Goal: Transaction & Acquisition: Purchase product/service

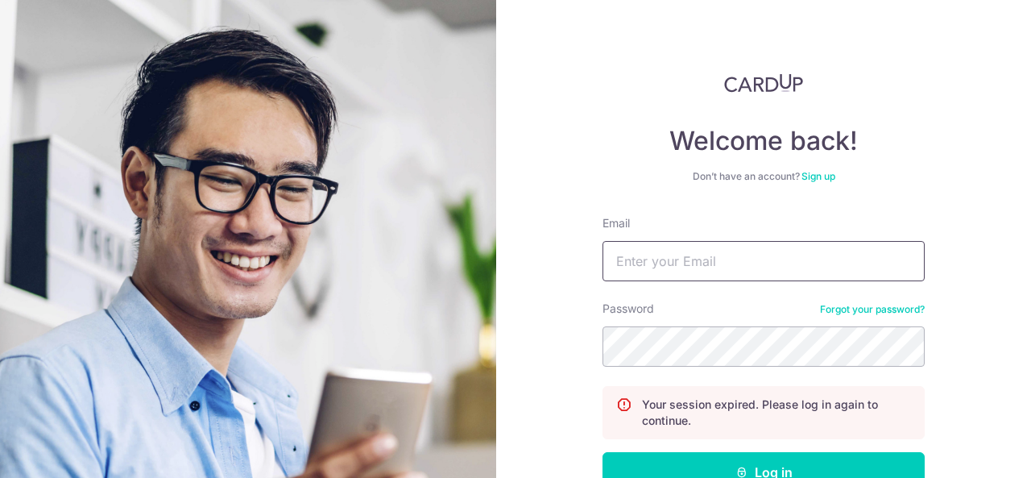
scroll to position [146, 0]
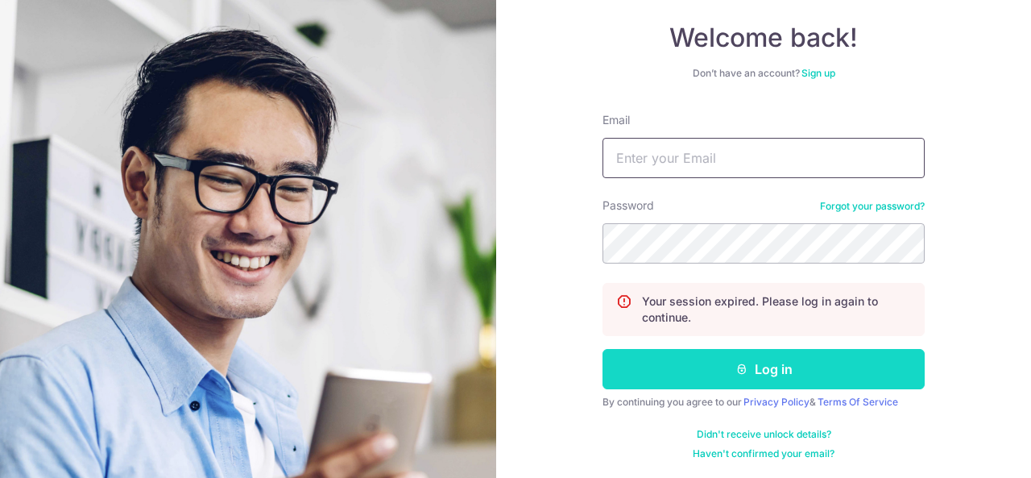
type input "[EMAIL_ADDRESS][DOMAIN_NAME]"
click at [773, 366] on button "Log in" at bounding box center [764, 369] width 322 height 40
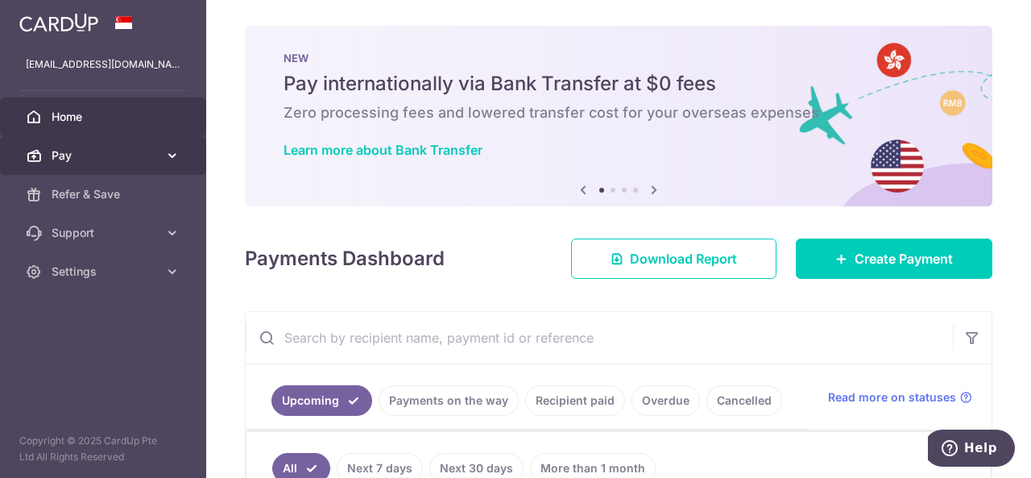
click at [143, 160] on span "Pay" at bounding box center [105, 155] width 106 height 16
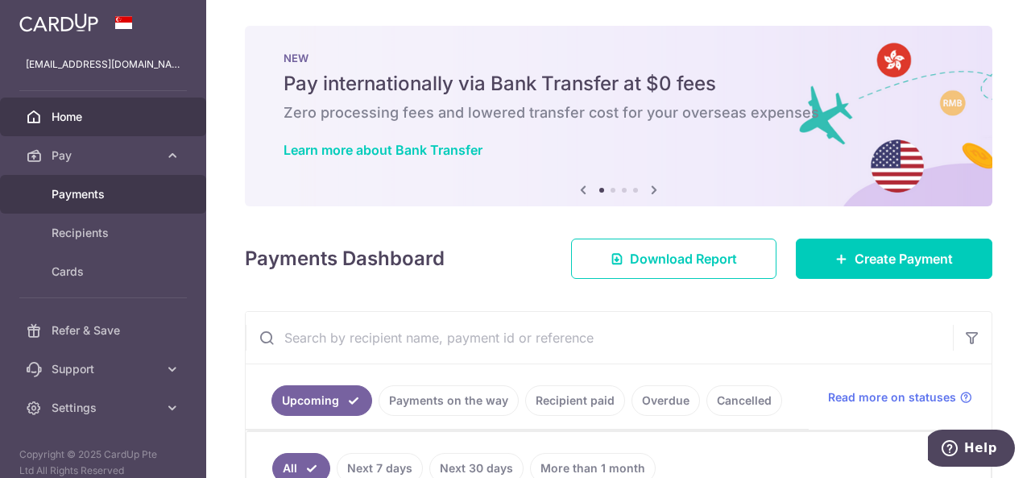
click at [122, 205] on link "Payments" at bounding box center [103, 194] width 206 height 39
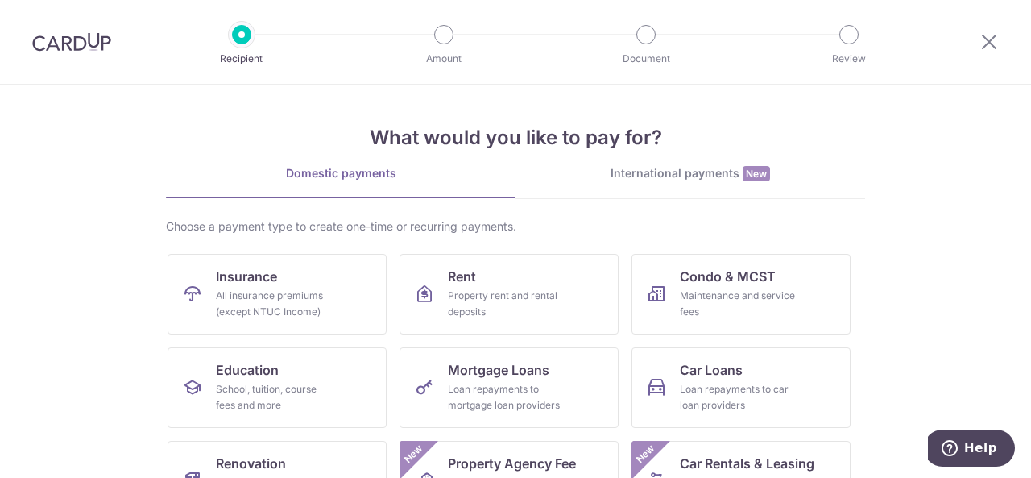
click at [1000, 39] on div at bounding box center [989, 42] width 84 height 84
click at [989, 44] on icon at bounding box center [989, 41] width 19 height 20
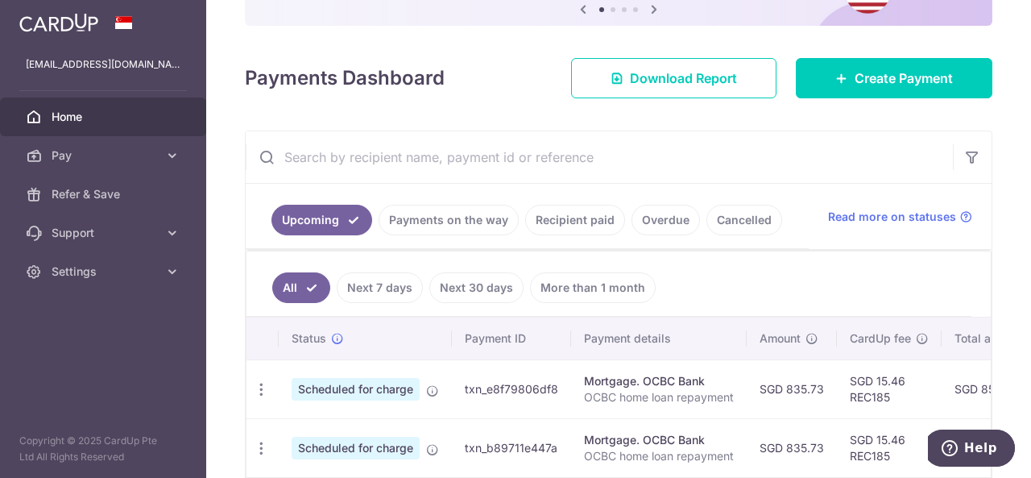
click at [588, 223] on link "Recipient paid" at bounding box center [575, 220] width 100 height 31
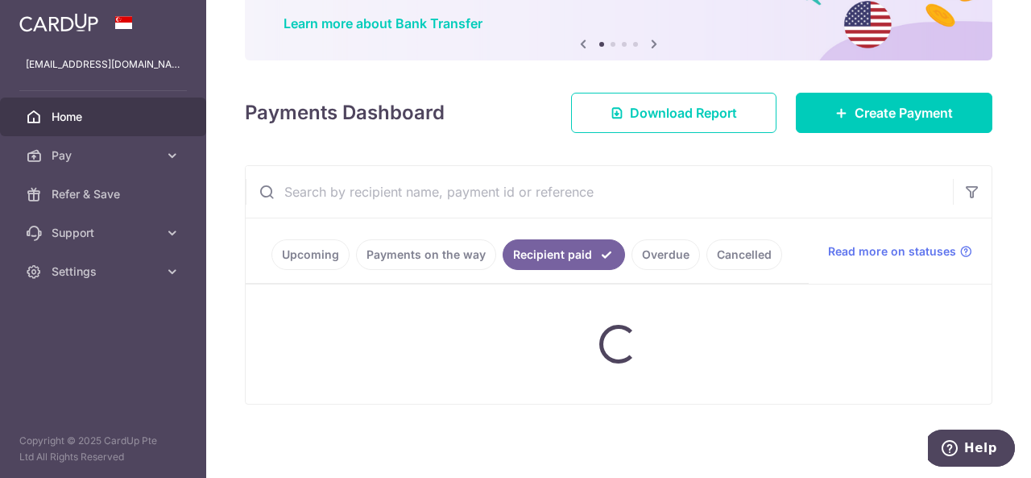
scroll to position [161, 0]
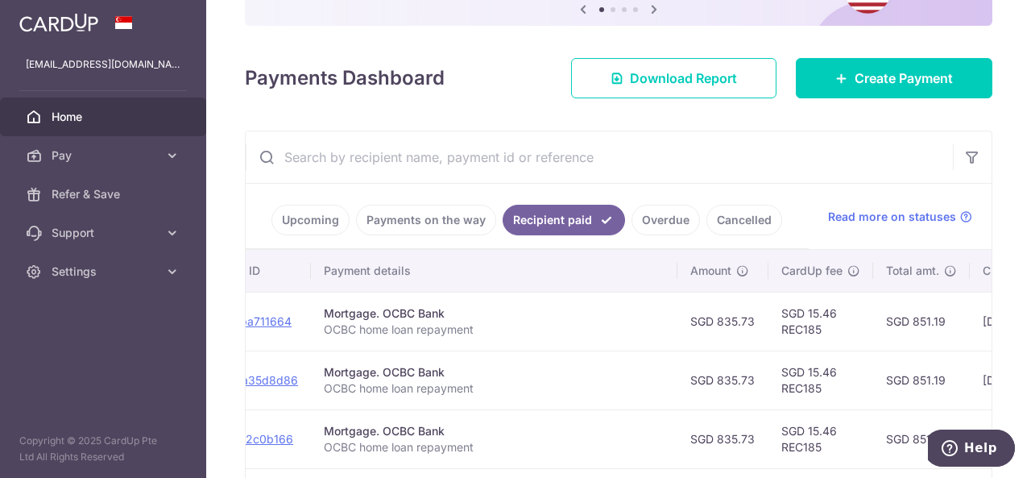
drag, startPoint x: 756, startPoint y: 309, endPoint x: 855, endPoint y: 309, distance: 99.1
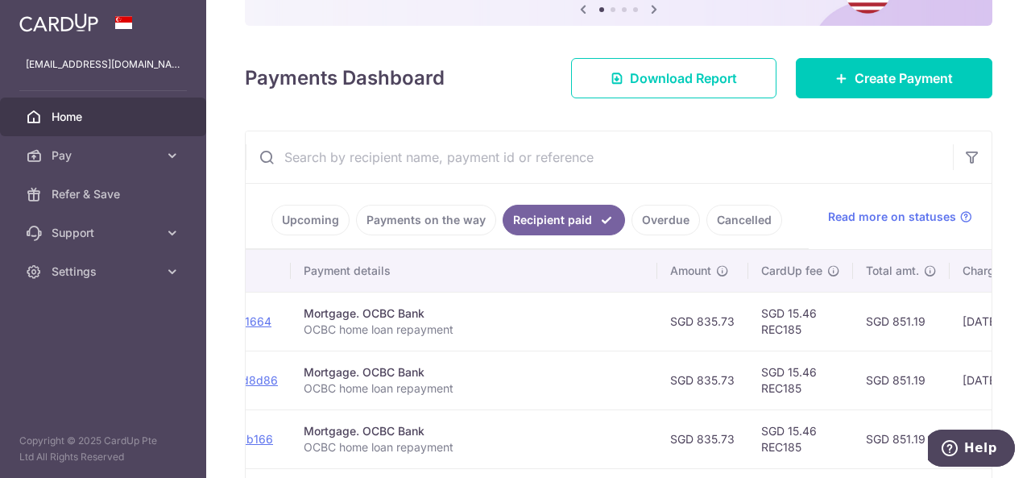
scroll to position [0, 43]
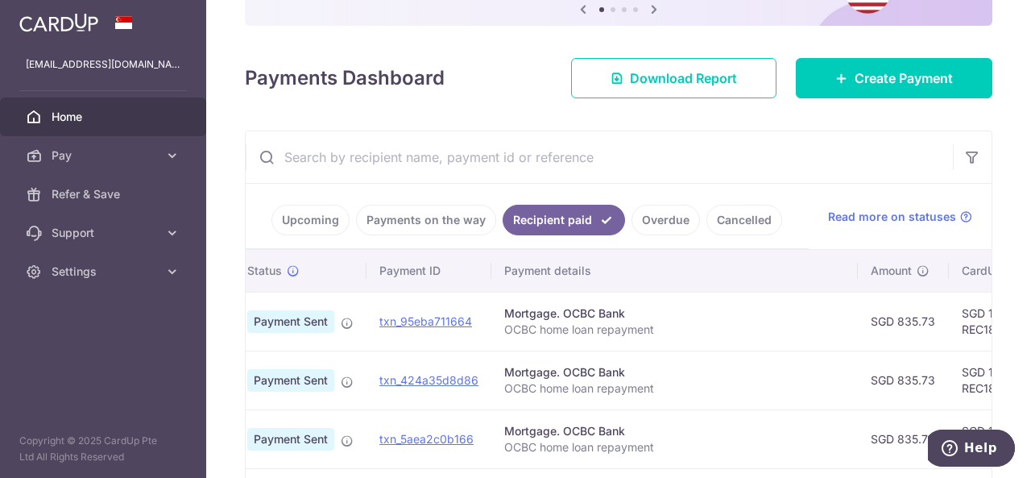
drag, startPoint x: 794, startPoint y: 333, endPoint x: 551, endPoint y: 328, distance: 243.3
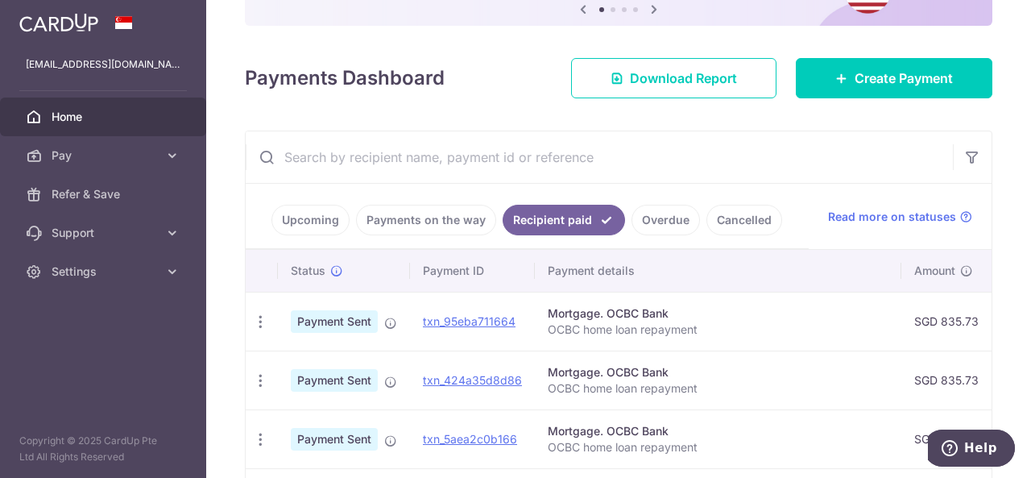
click at [459, 222] on link "Payments on the way" at bounding box center [426, 220] width 140 height 31
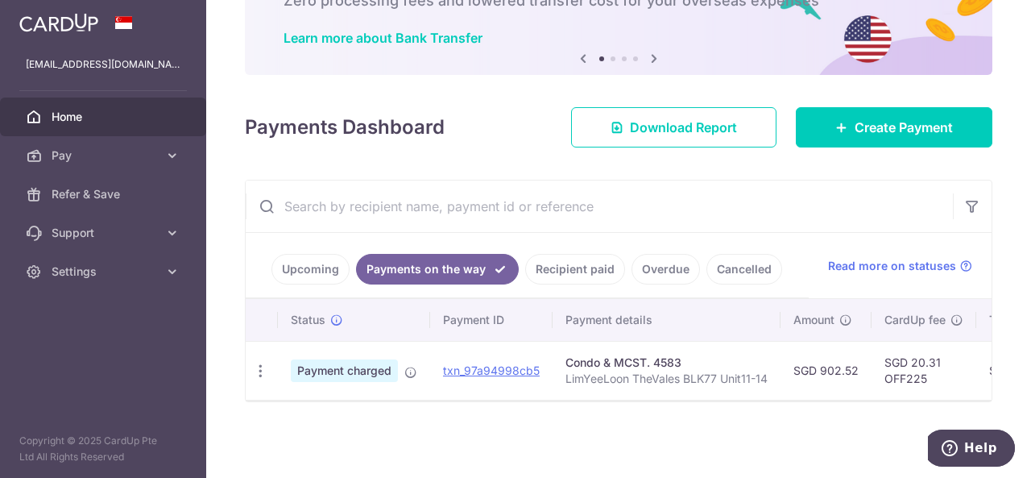
click at [576, 257] on link "Recipient paid" at bounding box center [575, 269] width 100 height 31
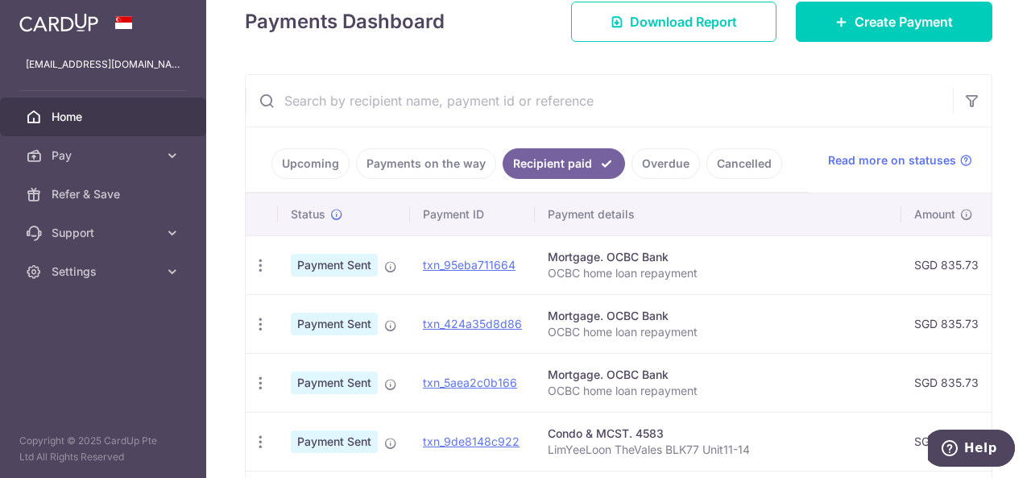
scroll to position [242, 0]
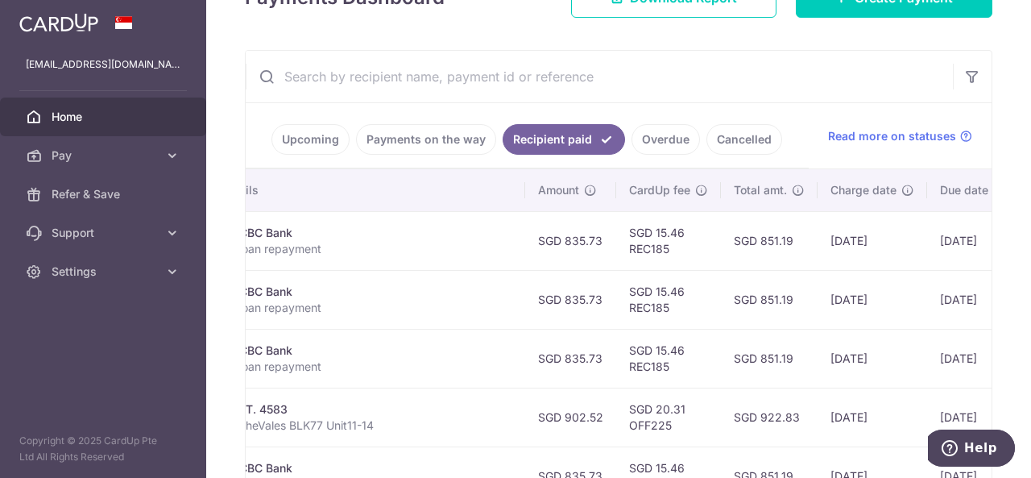
drag, startPoint x: 752, startPoint y: 347, endPoint x: 938, endPoint y: 338, distance: 186.3
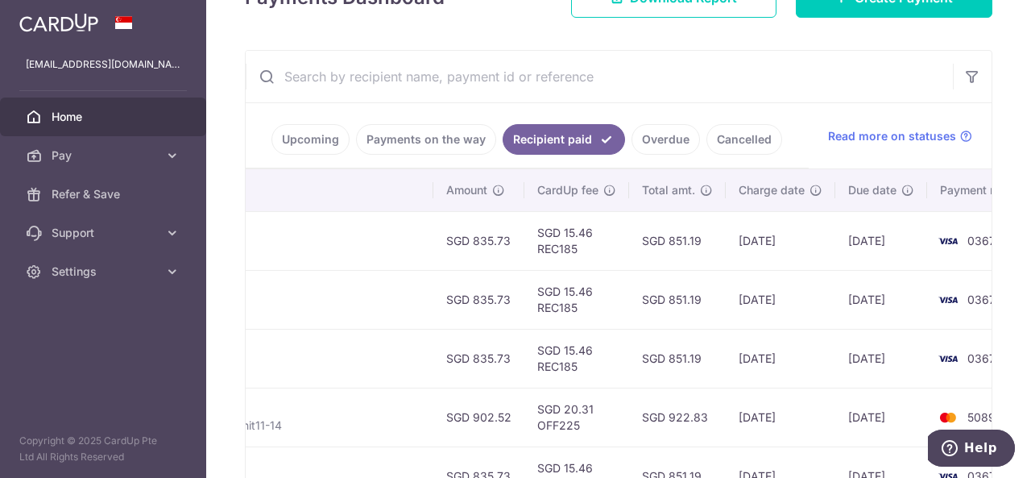
drag, startPoint x: 656, startPoint y: 284, endPoint x: 833, endPoint y: 284, distance: 176.4
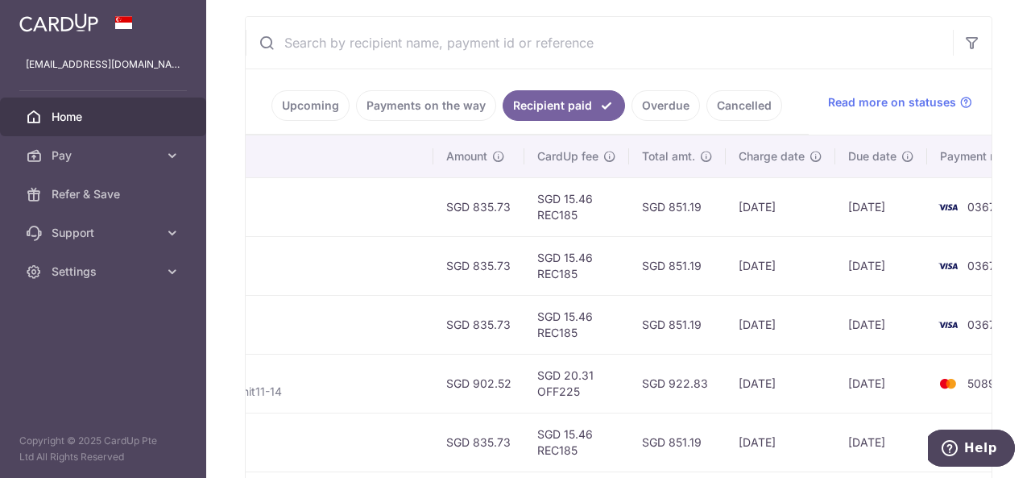
scroll to position [161, 0]
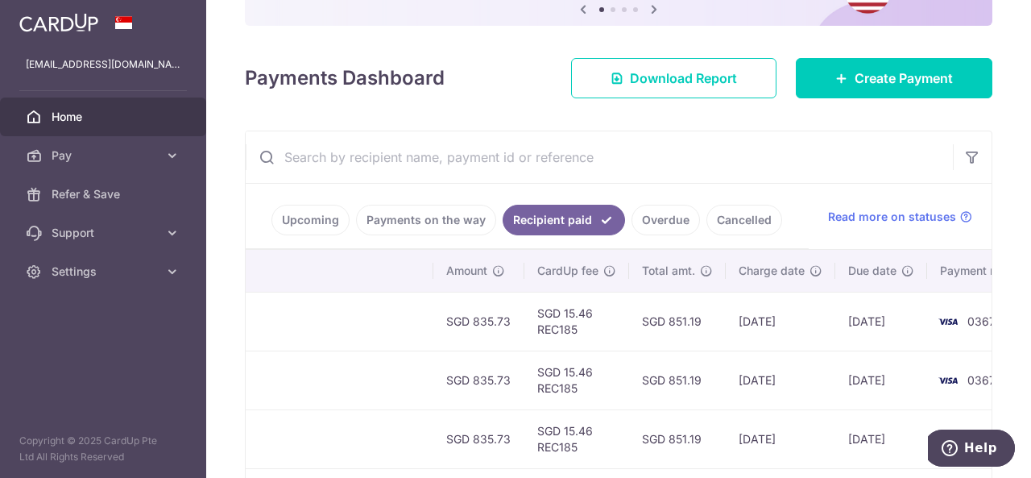
drag, startPoint x: 542, startPoint y: 246, endPoint x: 245, endPoint y: 236, distance: 297.4
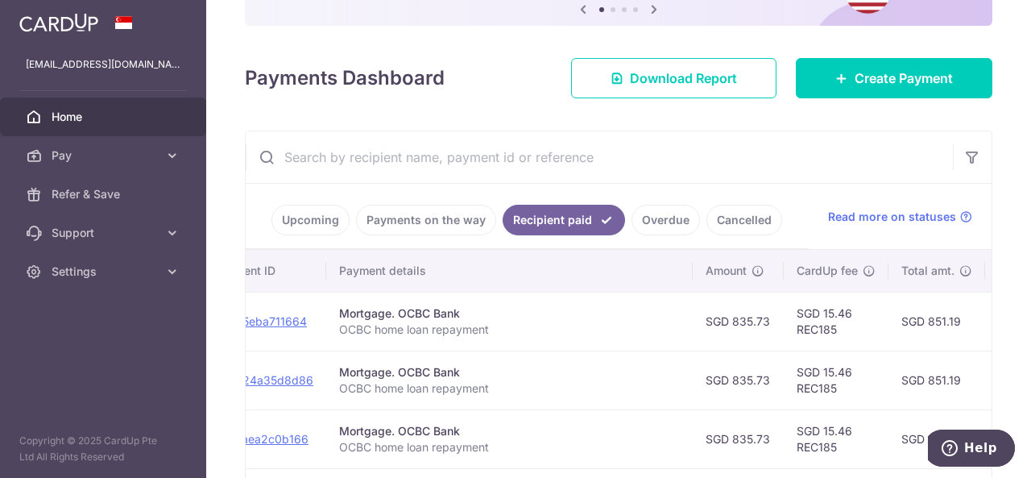
scroll to position [0, 0]
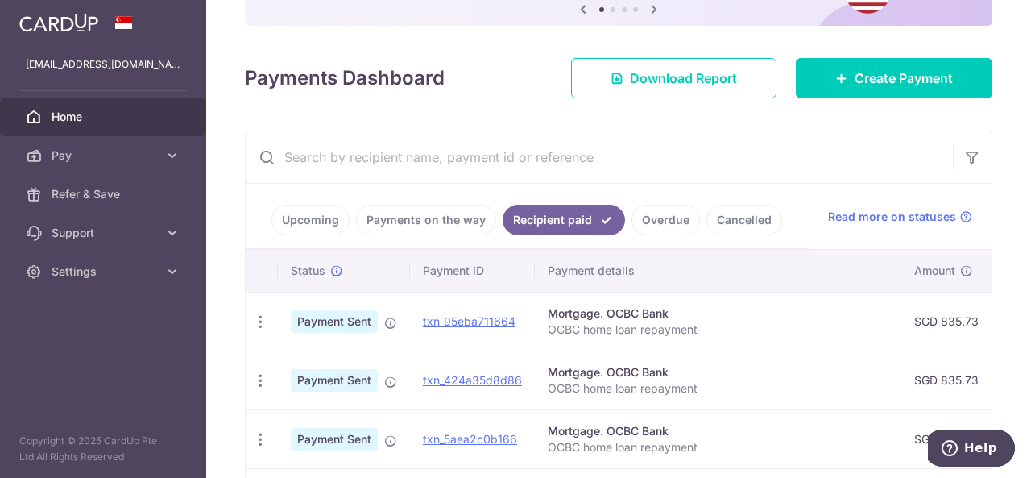
drag, startPoint x: 543, startPoint y: 352, endPoint x: 188, endPoint y: 352, distance: 354.4
click at [416, 213] on link "Payments on the way" at bounding box center [426, 220] width 140 height 31
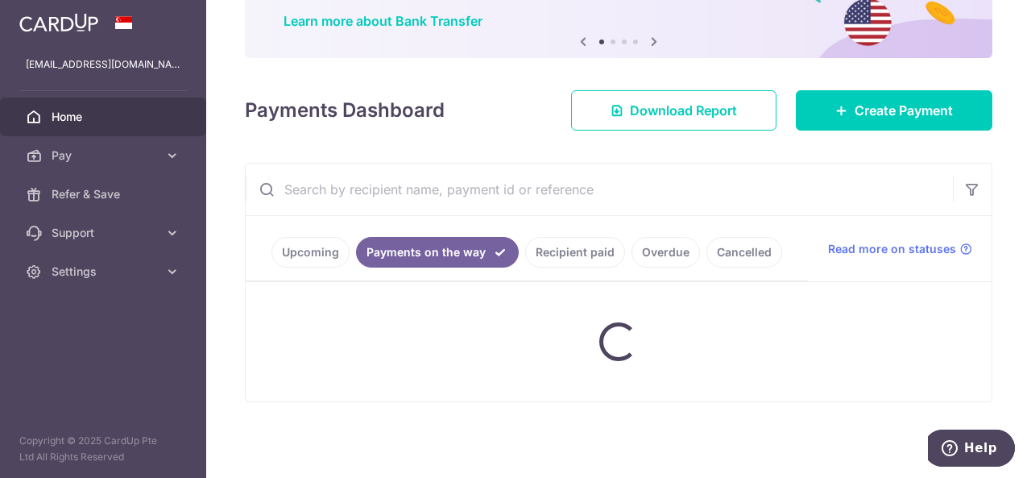
scroll to position [116, 0]
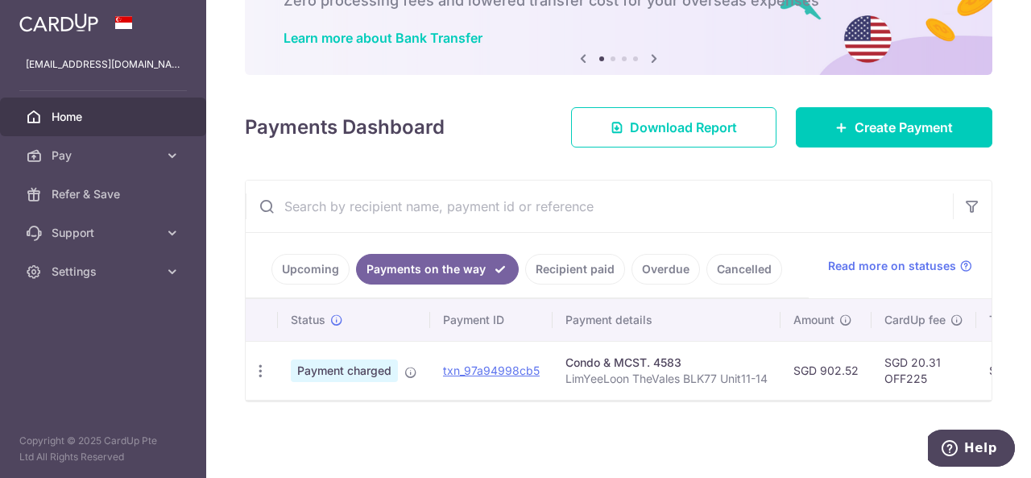
click at [300, 209] on input "text" at bounding box center [599, 206] width 707 height 52
click at [320, 263] on link "Upcoming" at bounding box center [310, 269] width 78 height 31
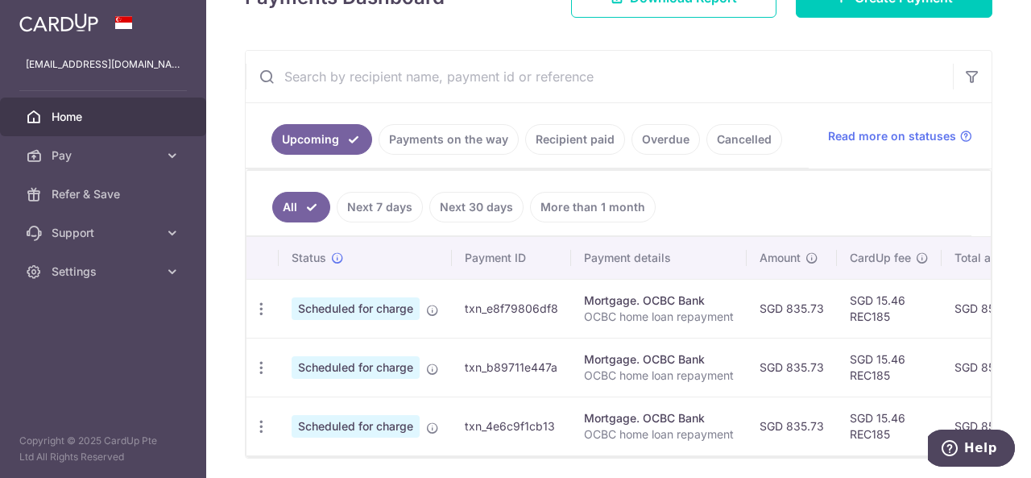
scroll to position [0, 0]
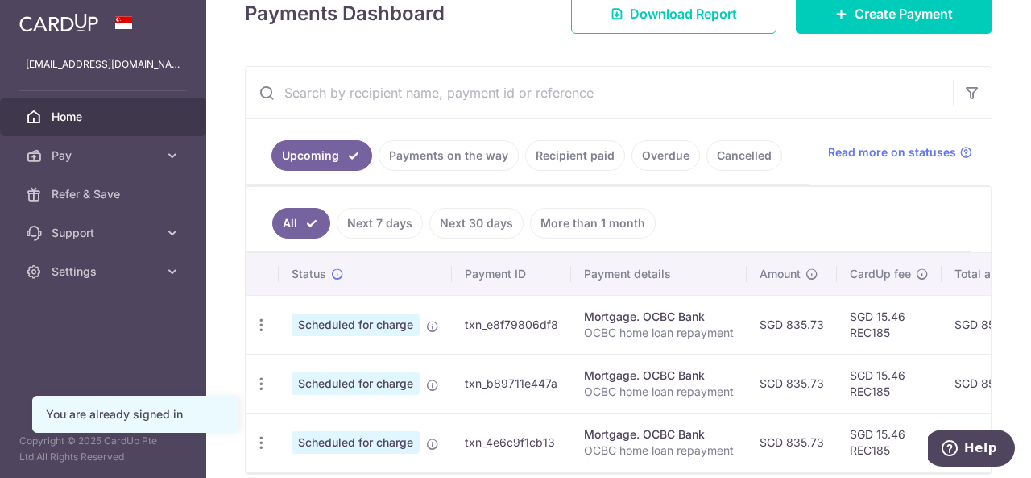
scroll to position [158, 0]
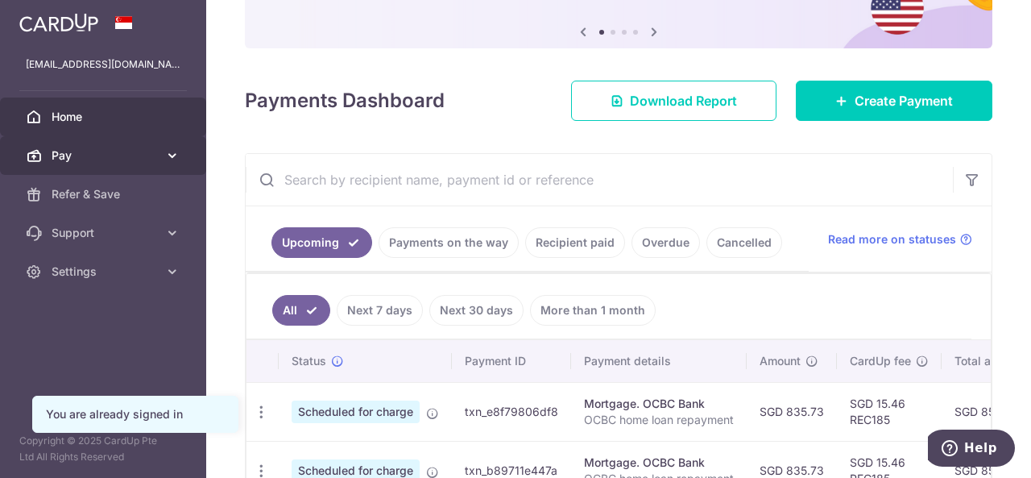
click at [155, 153] on span "Pay" at bounding box center [105, 155] width 106 height 16
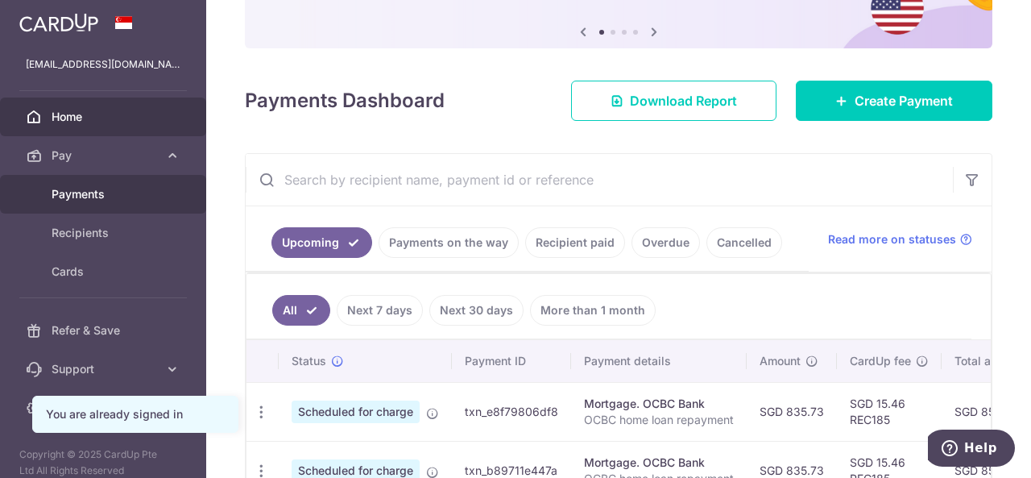
click at [169, 193] on link "Payments" at bounding box center [103, 194] width 206 height 39
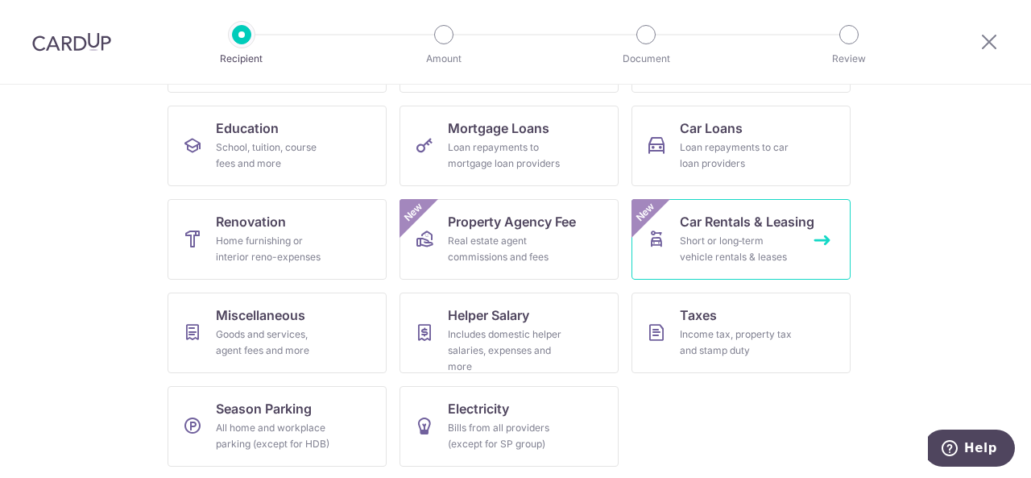
scroll to position [242, 0]
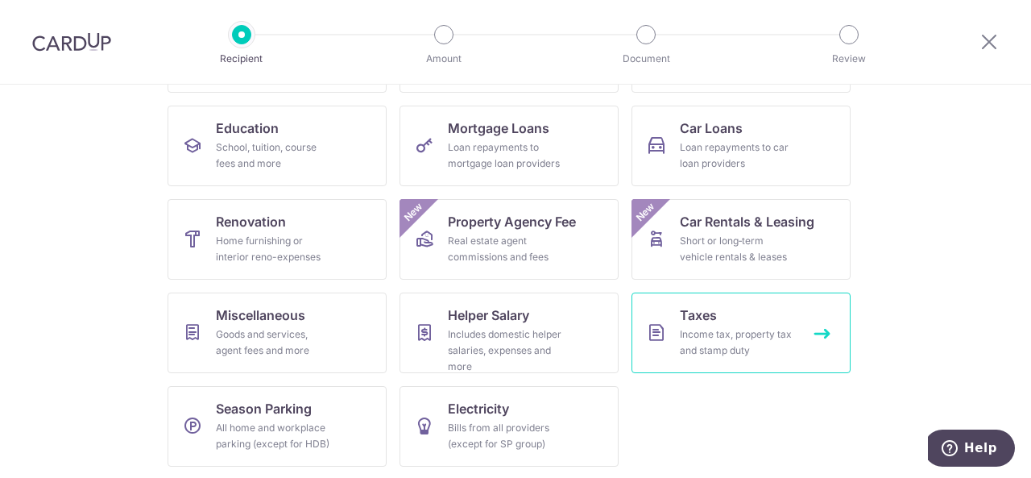
click at [744, 332] on div "Income tax, property tax and stamp duty" at bounding box center [738, 342] width 116 height 32
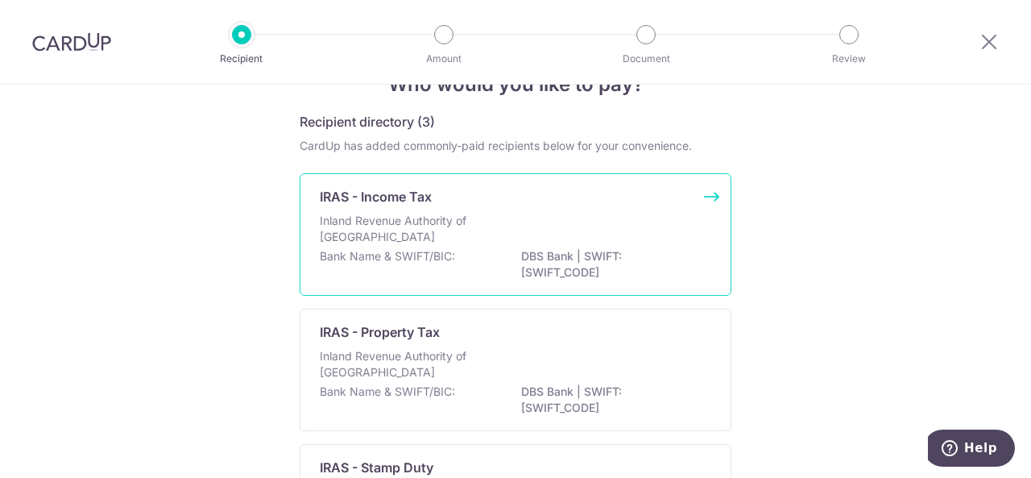
scroll to position [81, 0]
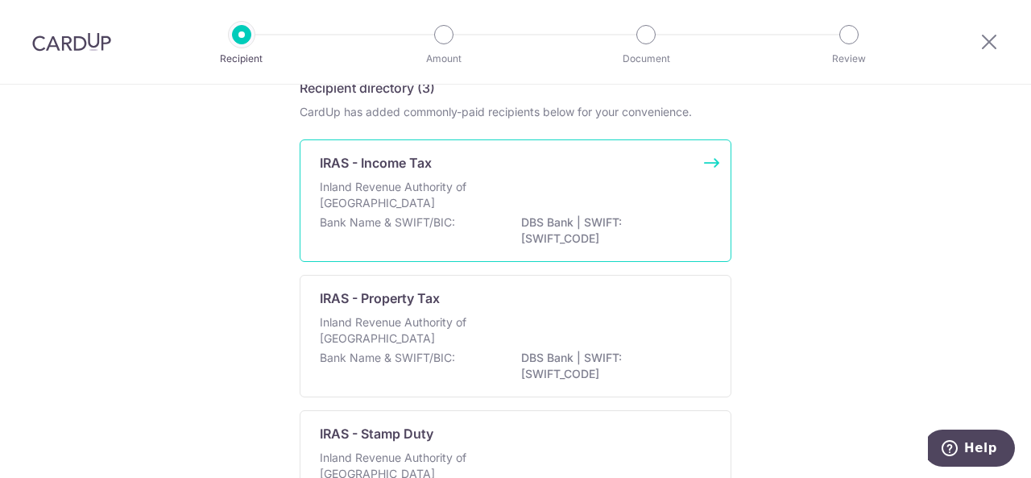
click at [466, 161] on div "IRAS - Income Tax" at bounding box center [506, 162] width 372 height 19
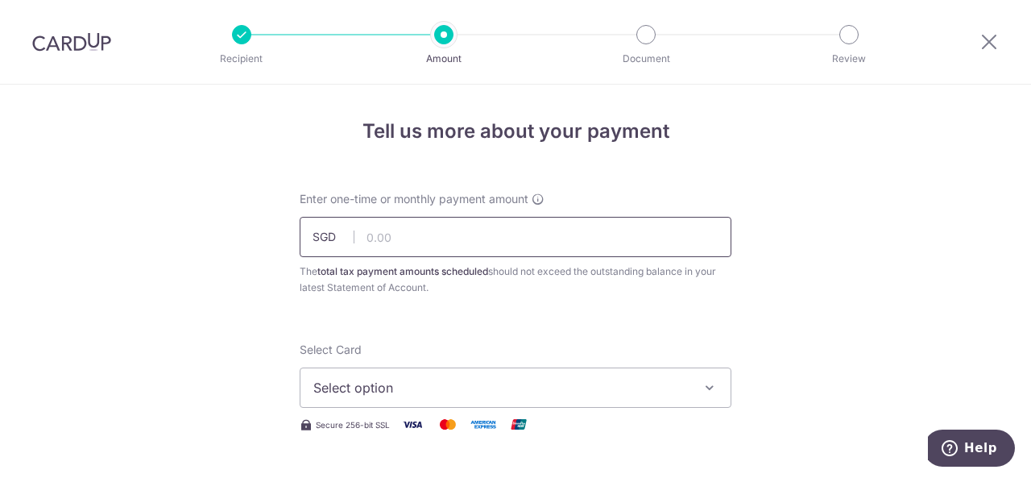
click at [450, 230] on input "text" at bounding box center [516, 237] width 432 height 40
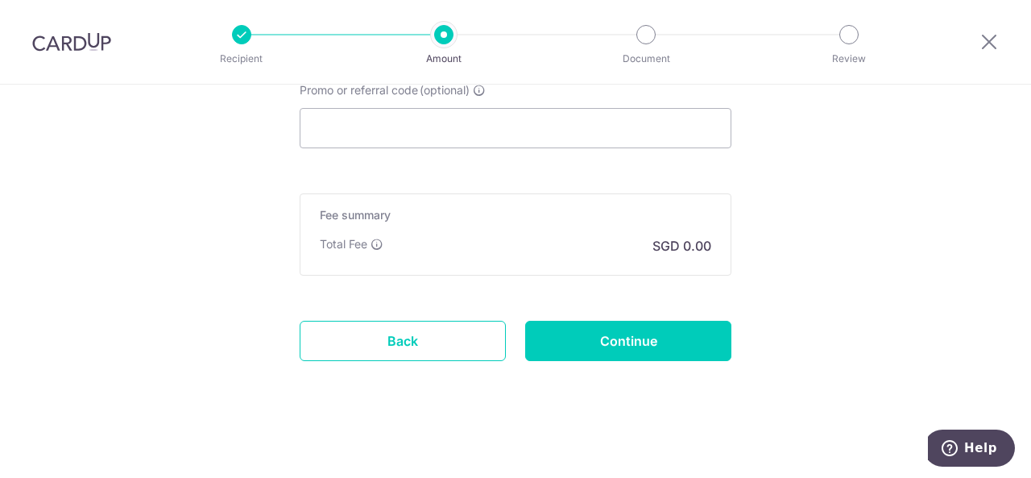
scroll to position [1019, 0]
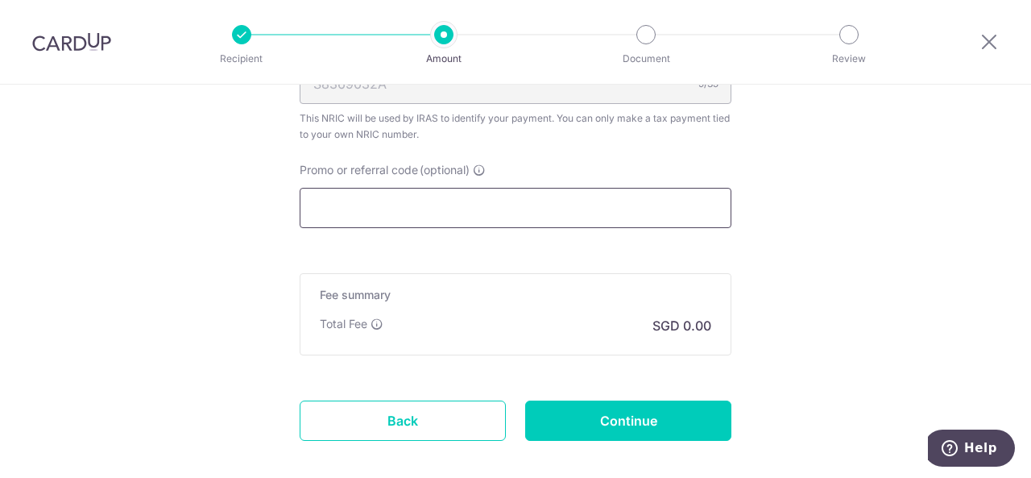
click at [519, 205] on input "Promo or referral code (optional)" at bounding box center [516, 208] width 432 height 40
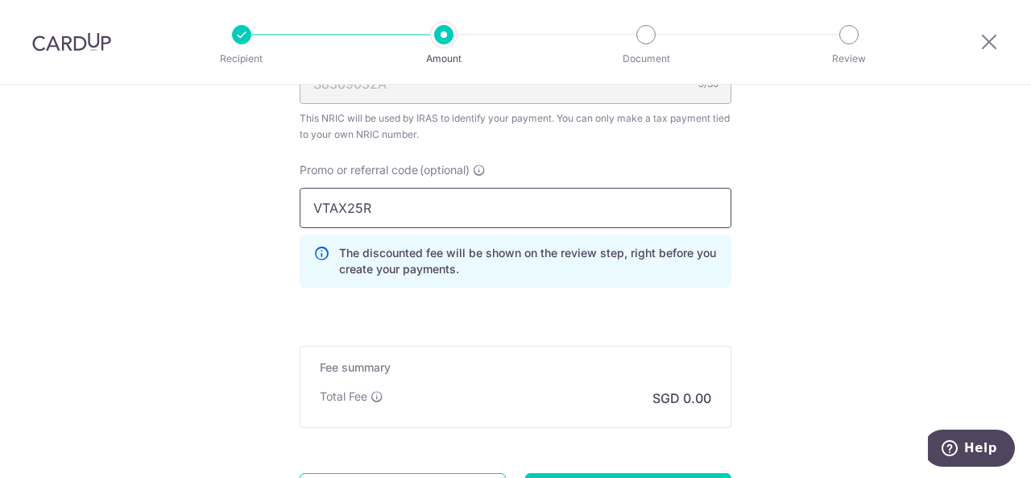
type input "VTAX25R"
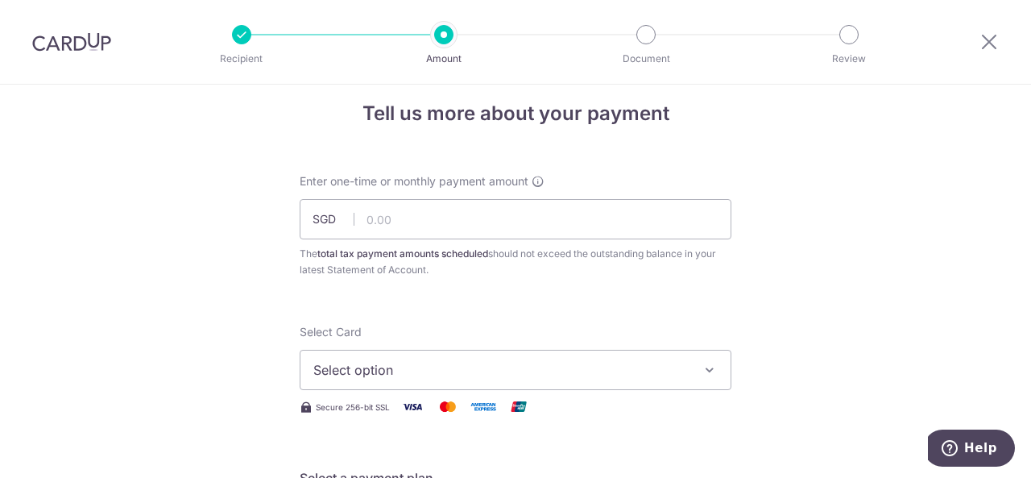
scroll to position [0, 0]
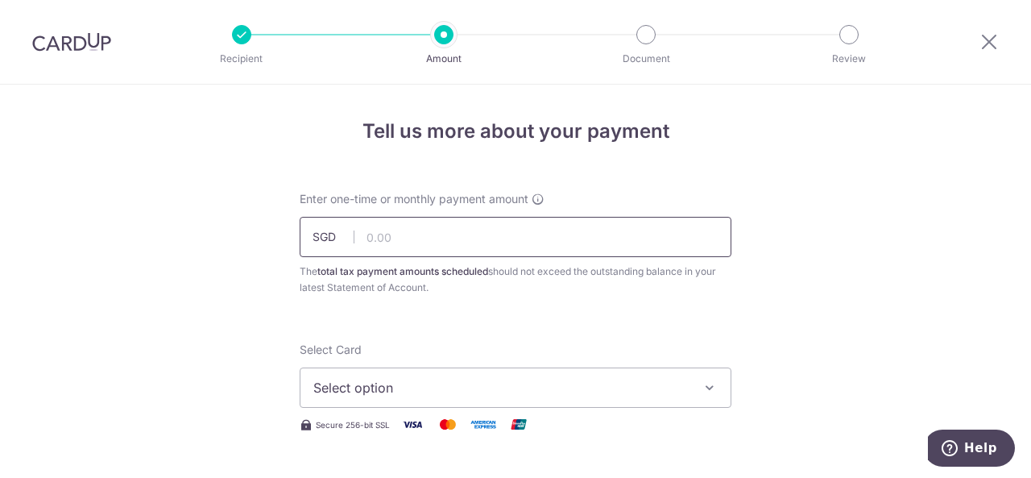
click at [448, 241] on input "text" at bounding box center [516, 237] width 432 height 40
click at [488, 233] on input "text" at bounding box center [516, 237] width 432 height 40
type input "378.36"
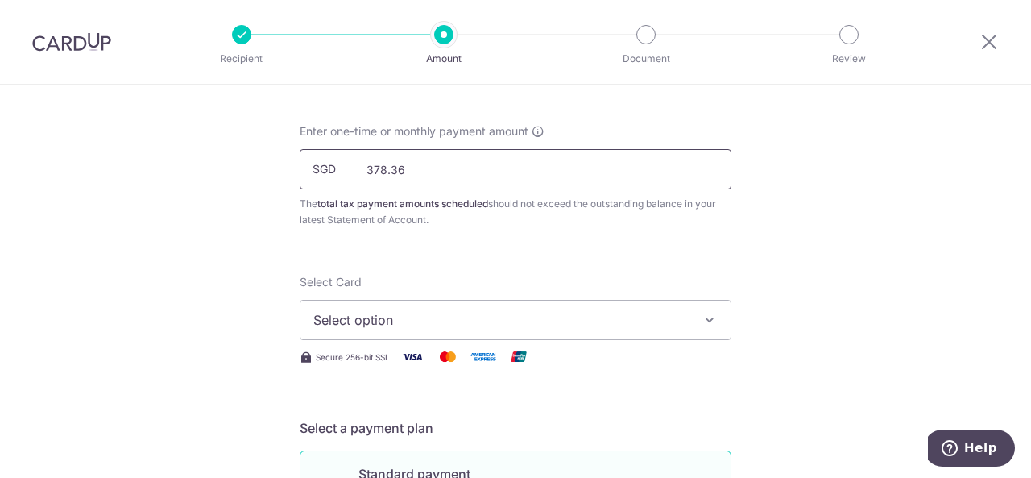
scroll to position [161, 0]
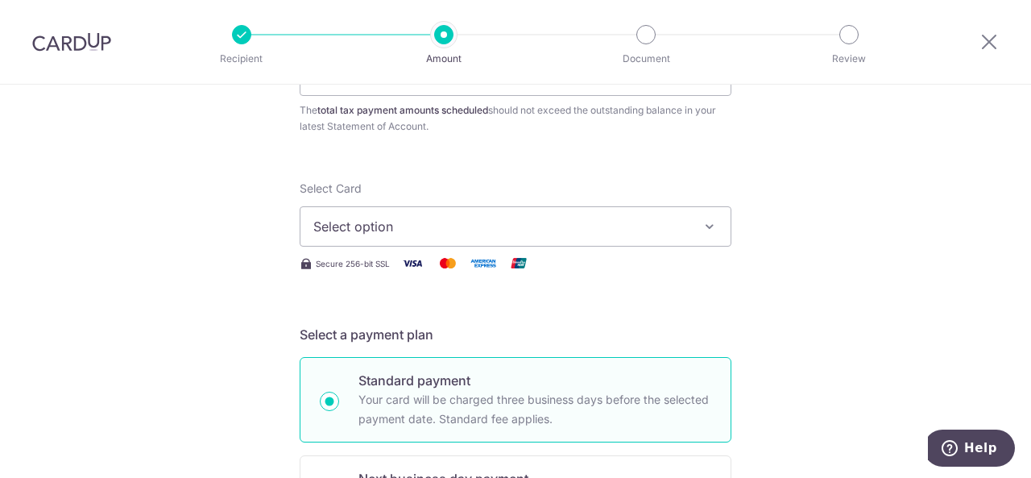
click at [459, 225] on span "Select option" at bounding box center [500, 226] width 375 height 19
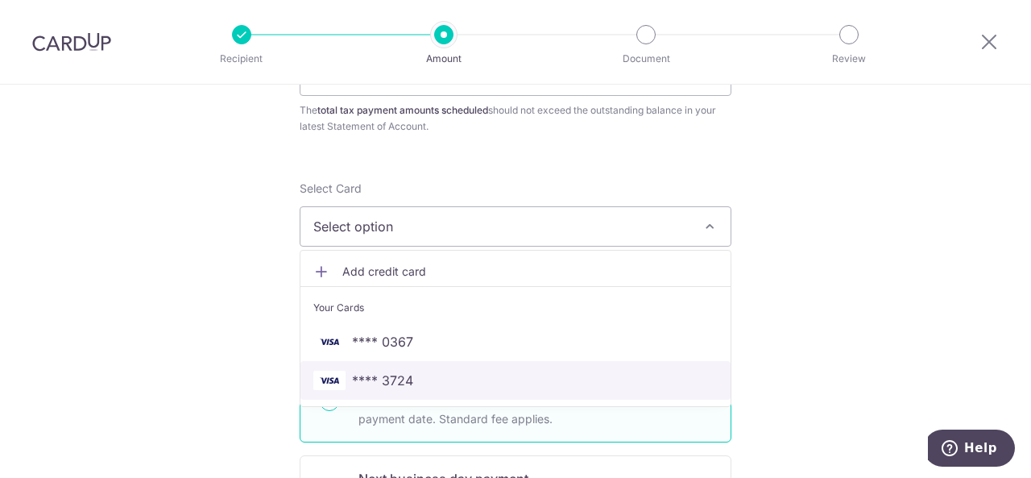
click at [459, 376] on span "**** 3724" at bounding box center [515, 380] width 404 height 19
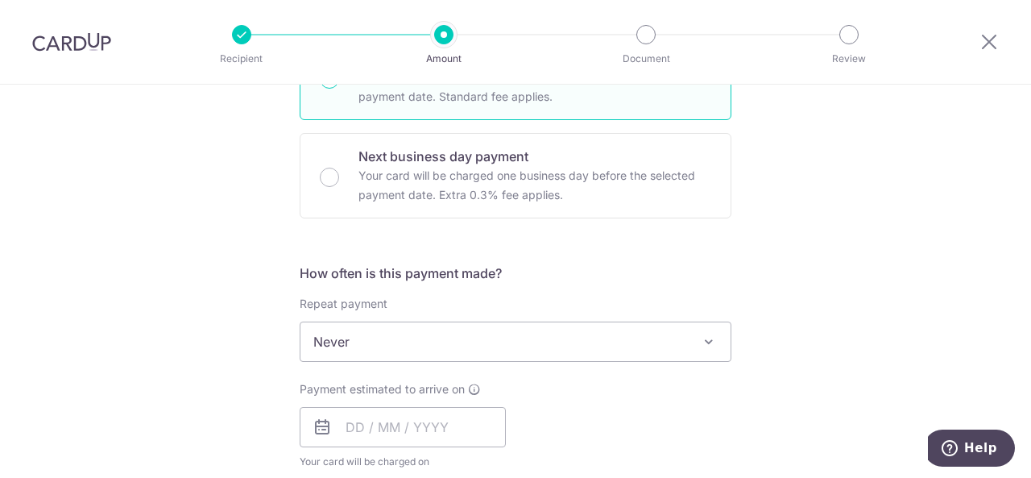
scroll to position [644, 0]
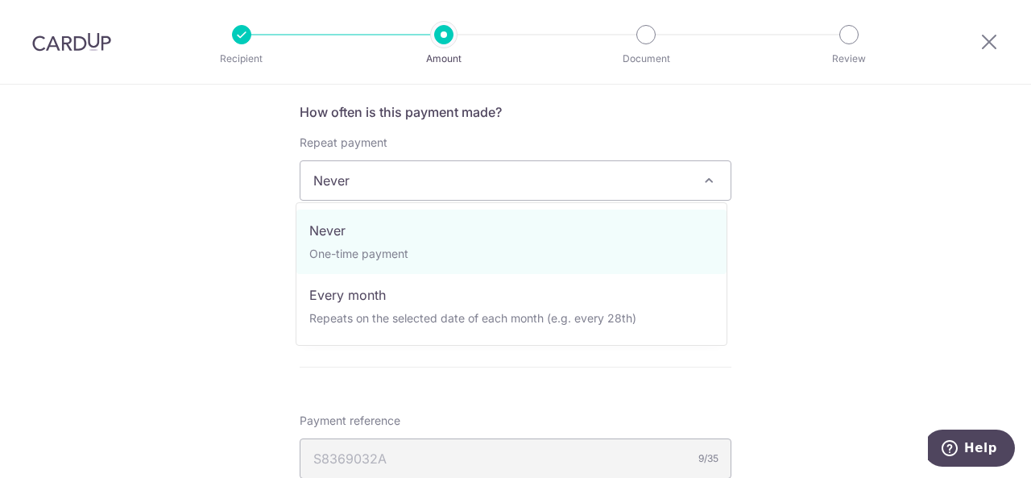
click at [451, 180] on span "Never" at bounding box center [515, 180] width 430 height 39
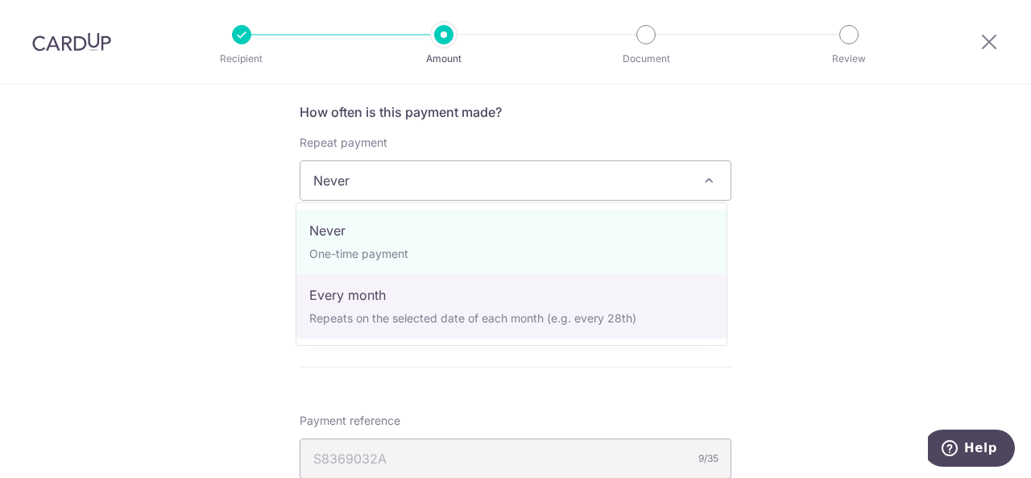
select select "3"
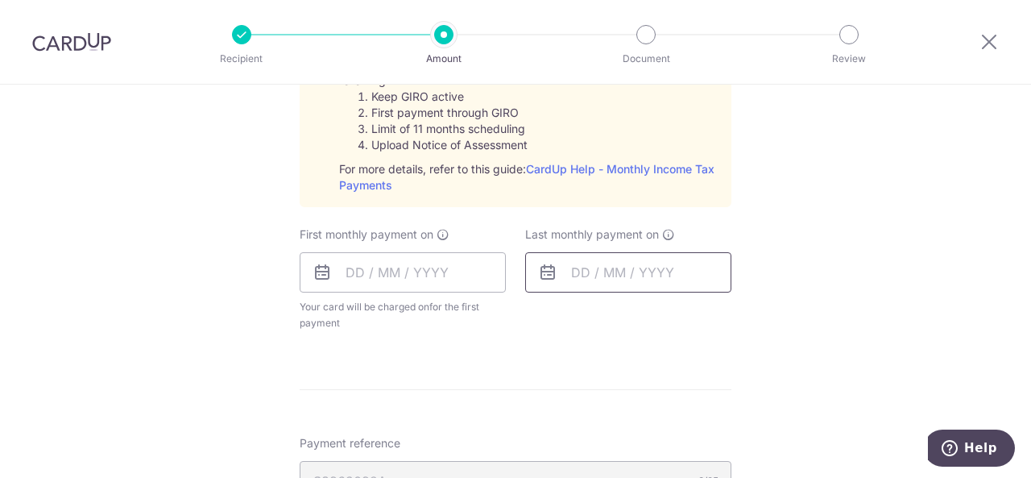
scroll to position [725, 0]
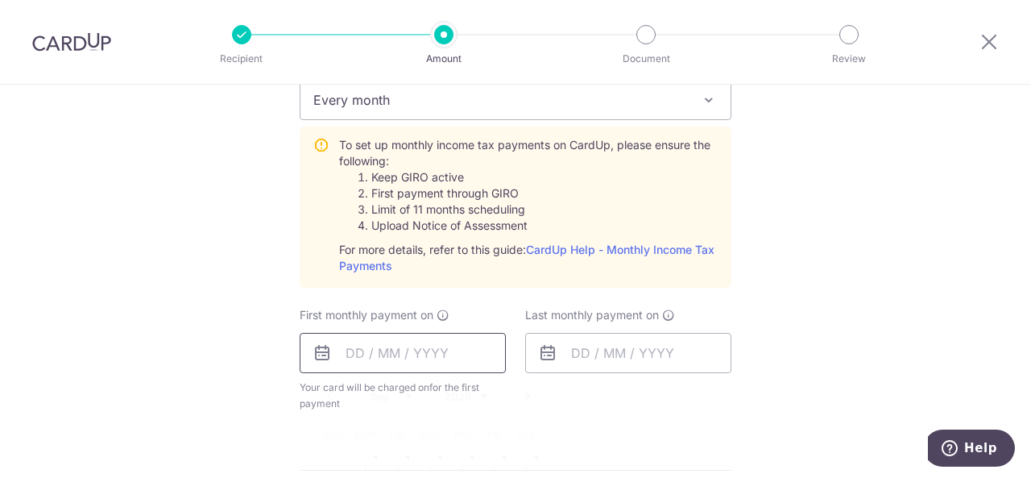
click at [343, 342] on input "text" at bounding box center [403, 353] width 206 height 40
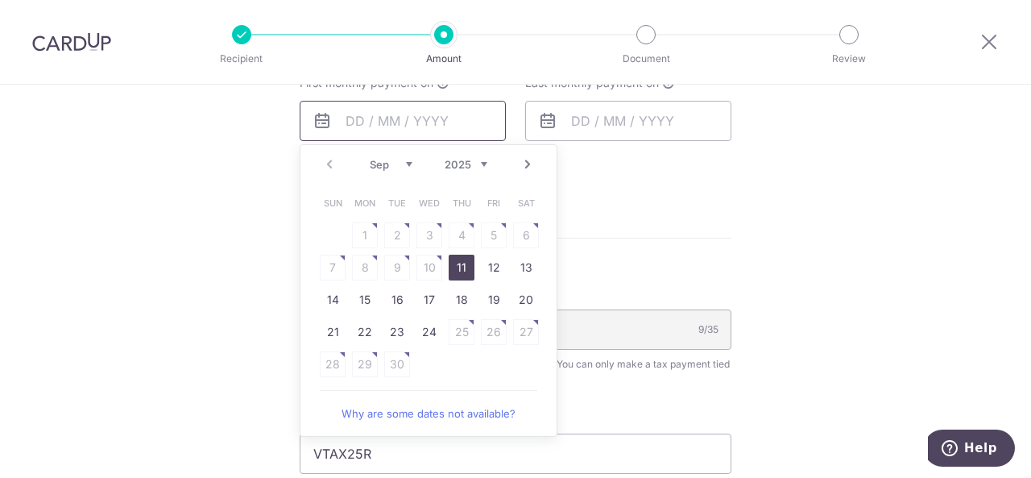
scroll to position [1047, 0]
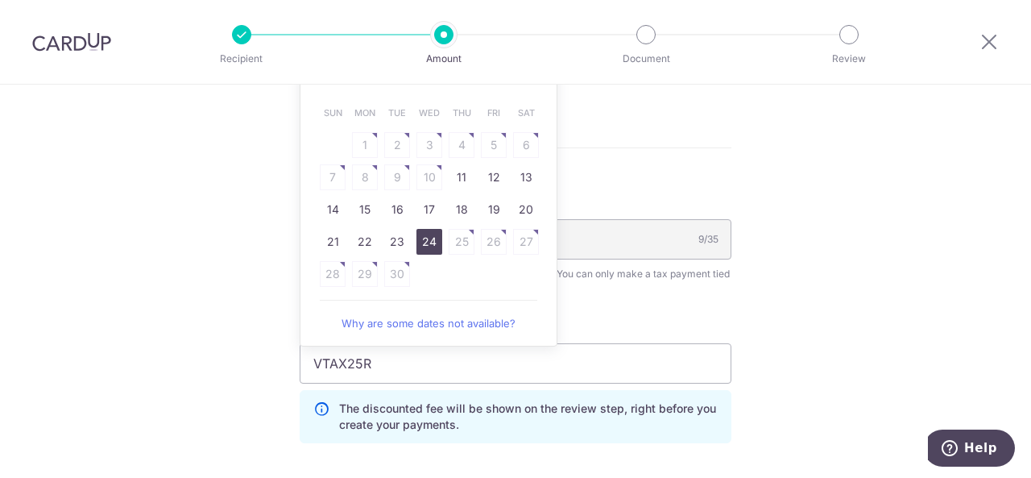
click at [429, 238] on link "24" at bounding box center [429, 242] width 26 height 26
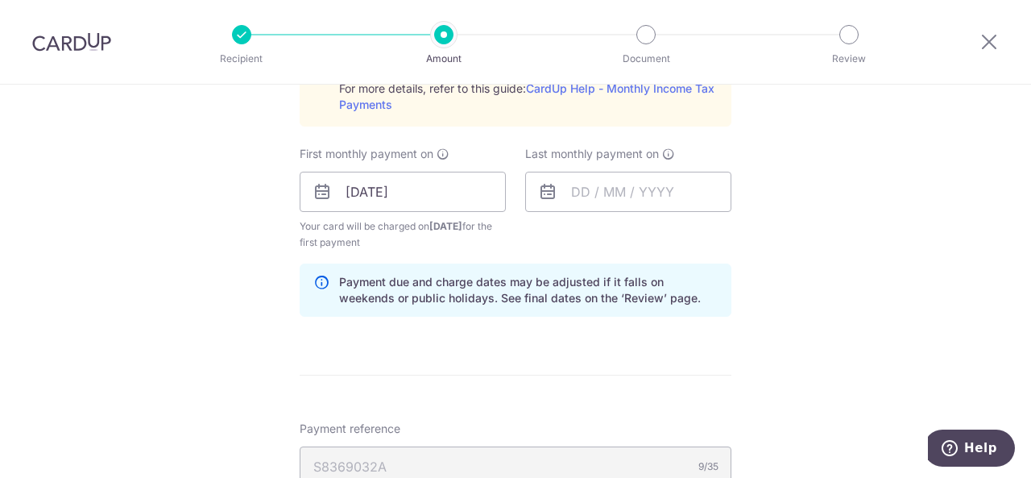
scroll to position [806, 0]
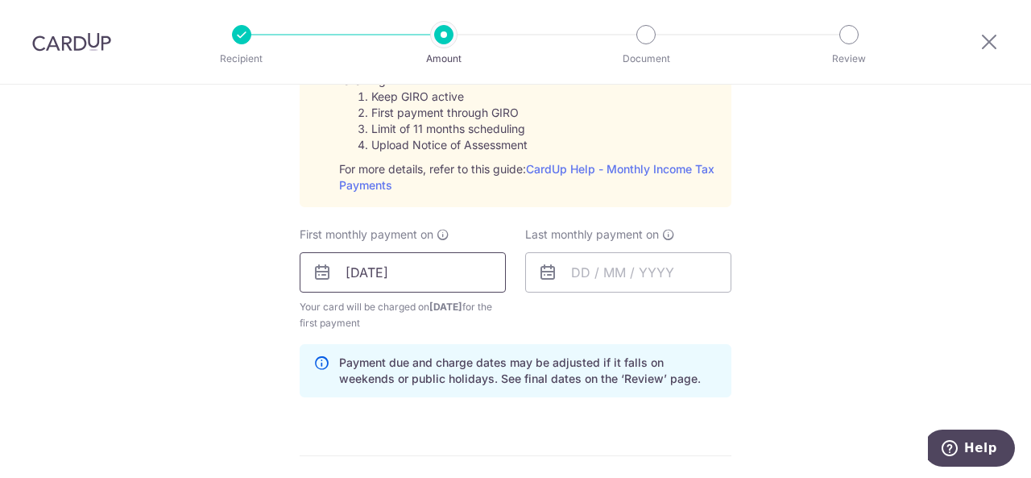
click at [445, 271] on input "[DATE]" at bounding box center [403, 272] width 206 height 40
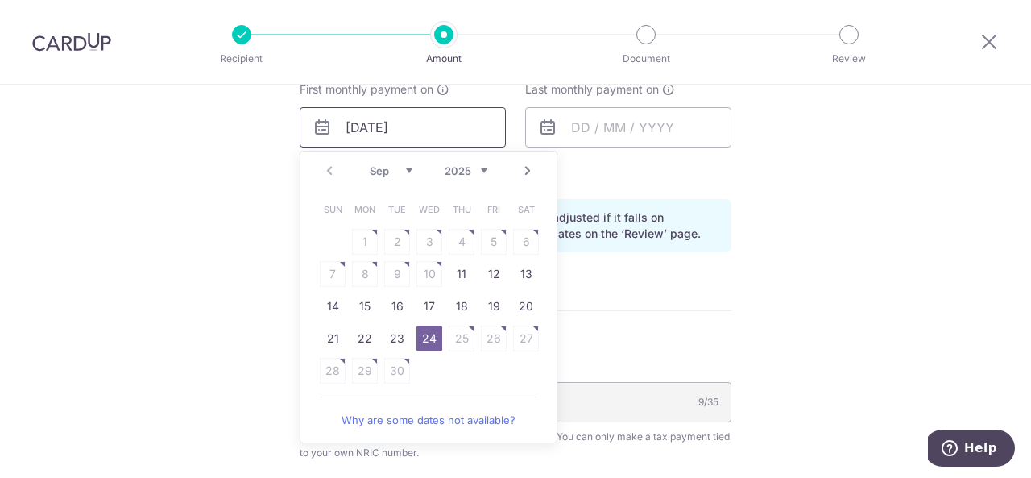
scroll to position [967, 0]
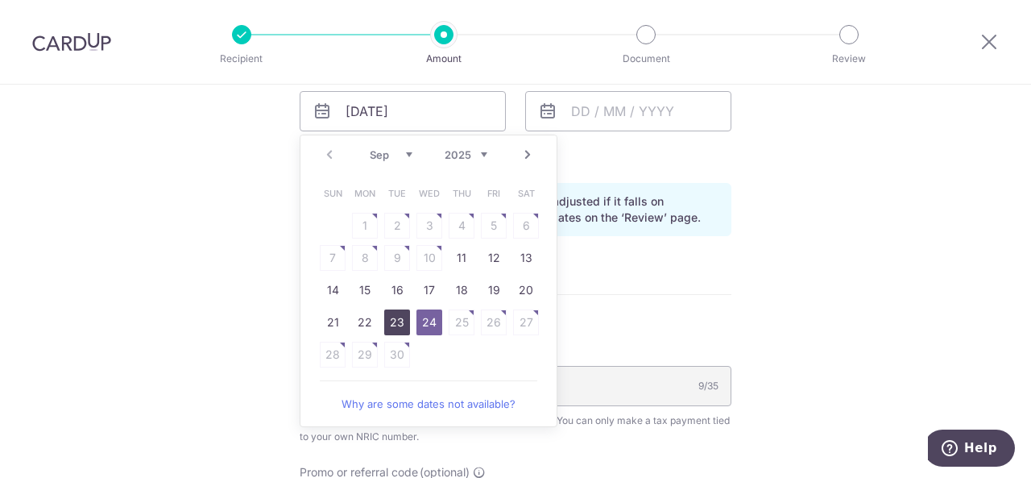
click at [396, 318] on link "23" at bounding box center [397, 322] width 26 height 26
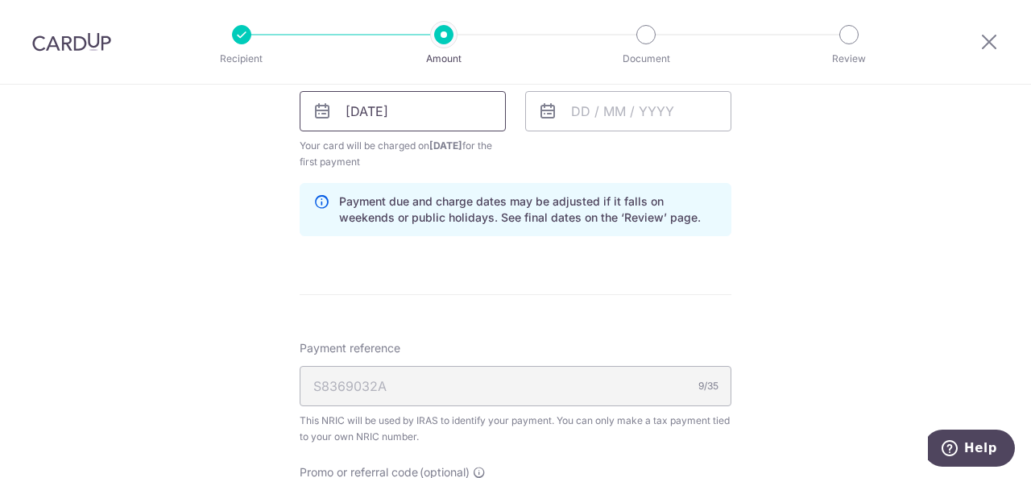
click at [466, 114] on input "23/09/2025" at bounding box center [403, 111] width 206 height 40
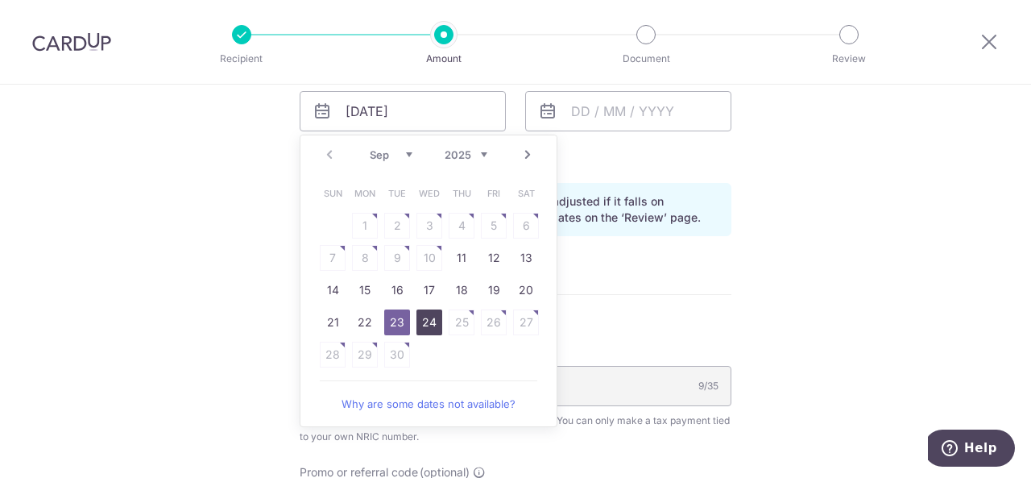
click at [416, 321] on link "24" at bounding box center [429, 322] width 26 height 26
type input "[DATE]"
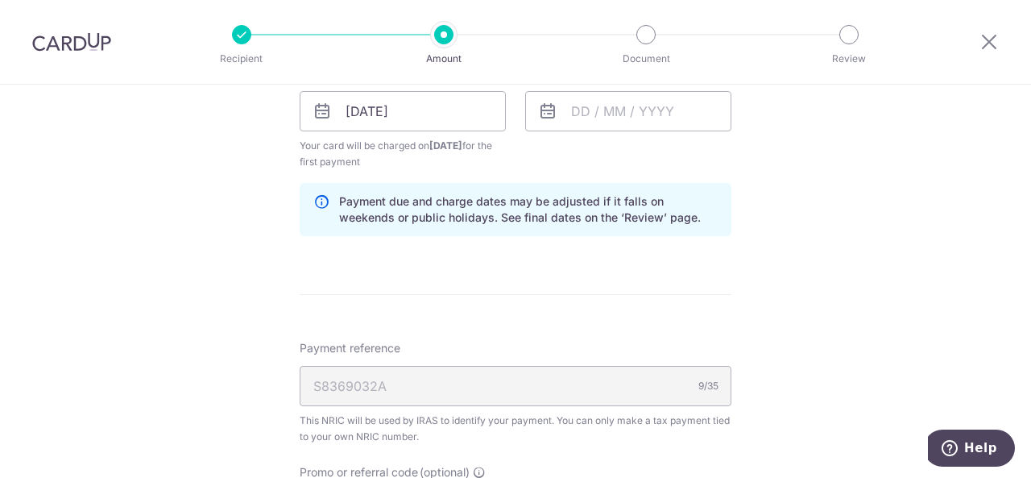
click at [852, 212] on div "Tell us more about your payment Enter one-time or monthly payment amount SGD 37…" at bounding box center [515, 27] width 1031 height 1818
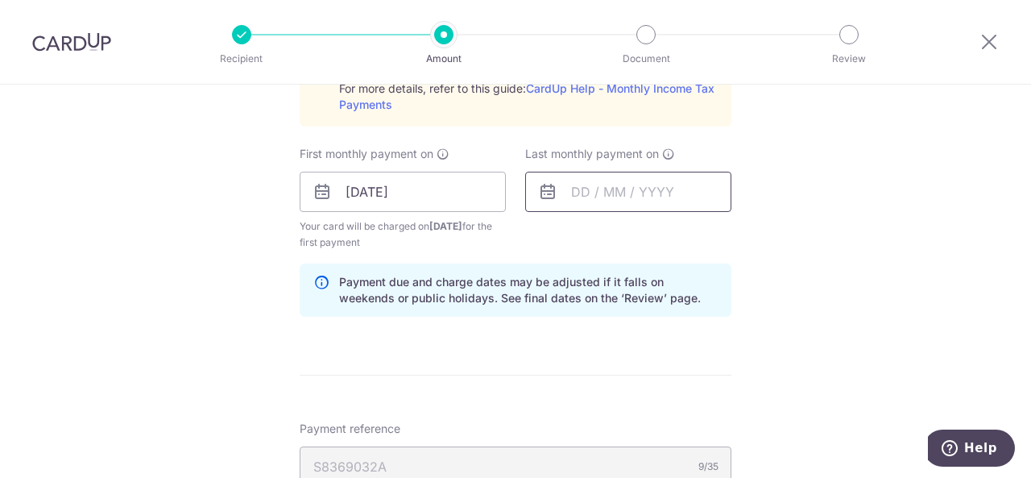
click at [572, 193] on input "text" at bounding box center [628, 192] width 206 height 40
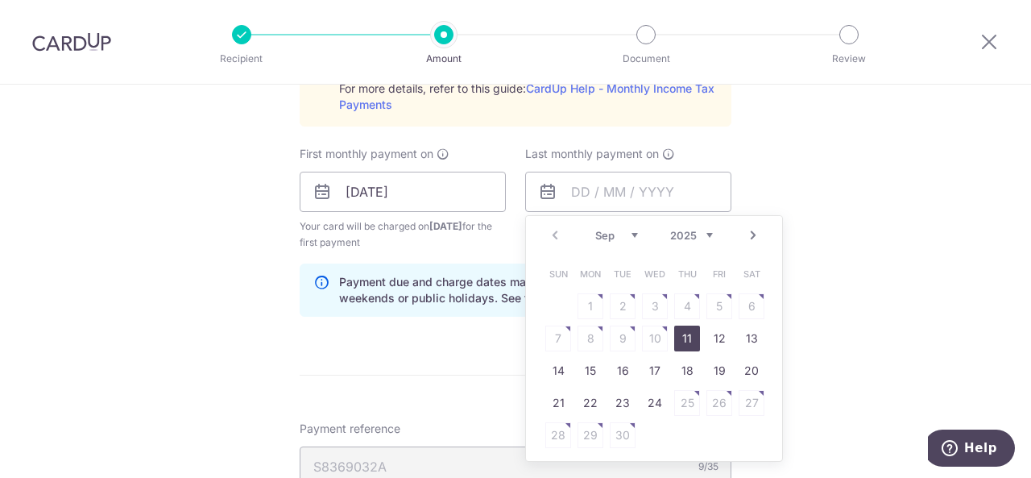
click at [746, 231] on link "Next" at bounding box center [752, 235] width 19 height 19
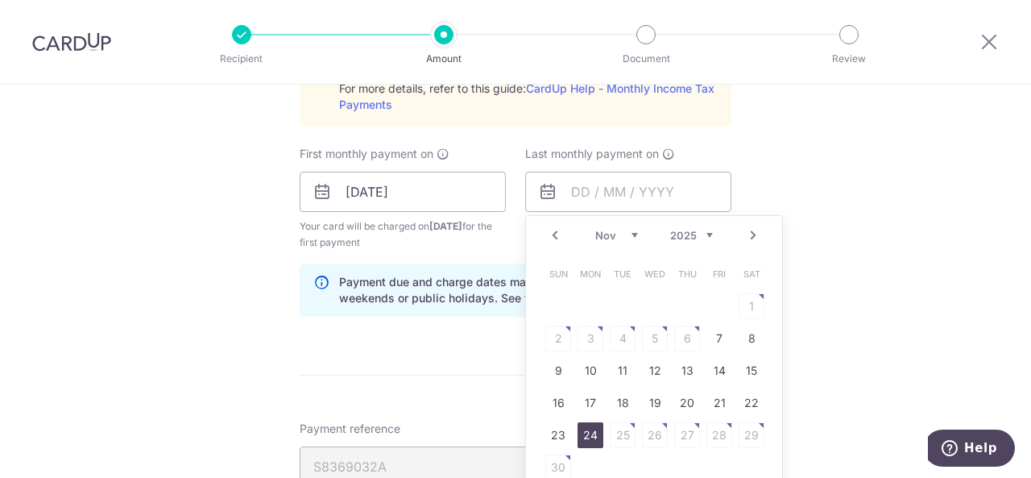
click at [584, 433] on link "24" at bounding box center [591, 435] width 26 height 26
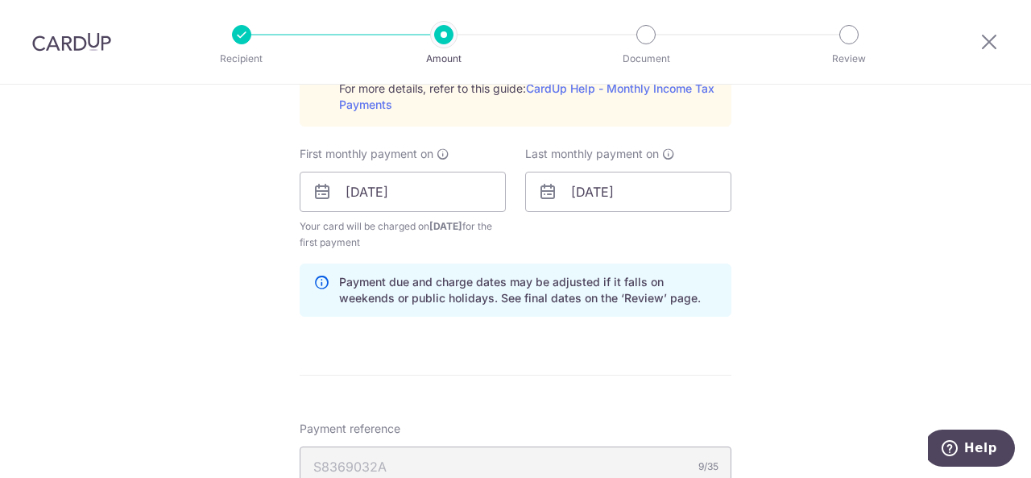
click at [850, 235] on div "Tell us more about your payment Enter one-time or monthly payment amount SGD 37…" at bounding box center [515, 108] width 1031 height 1818
drag, startPoint x: 679, startPoint y: 194, endPoint x: 689, endPoint y: 158, distance: 37.5
click at [679, 193] on input "24/11/2025" at bounding box center [628, 192] width 206 height 40
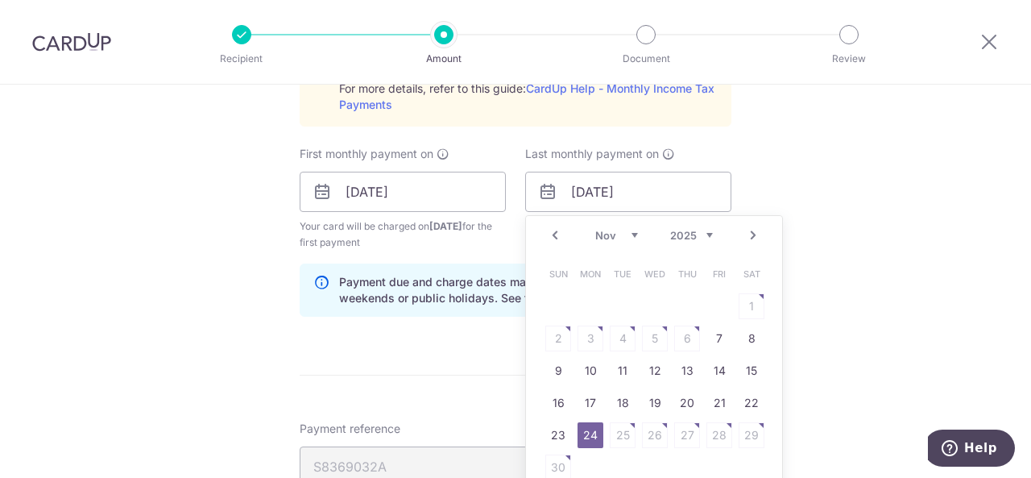
click at [755, 234] on link "Next" at bounding box center [752, 235] width 19 height 19
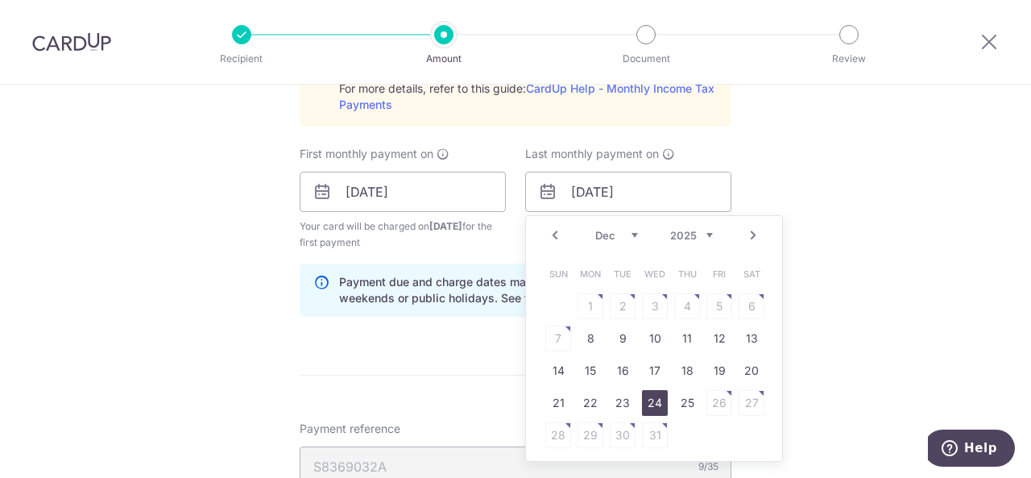
click at [656, 401] on link "24" at bounding box center [655, 403] width 26 height 26
type input "24/12/2025"
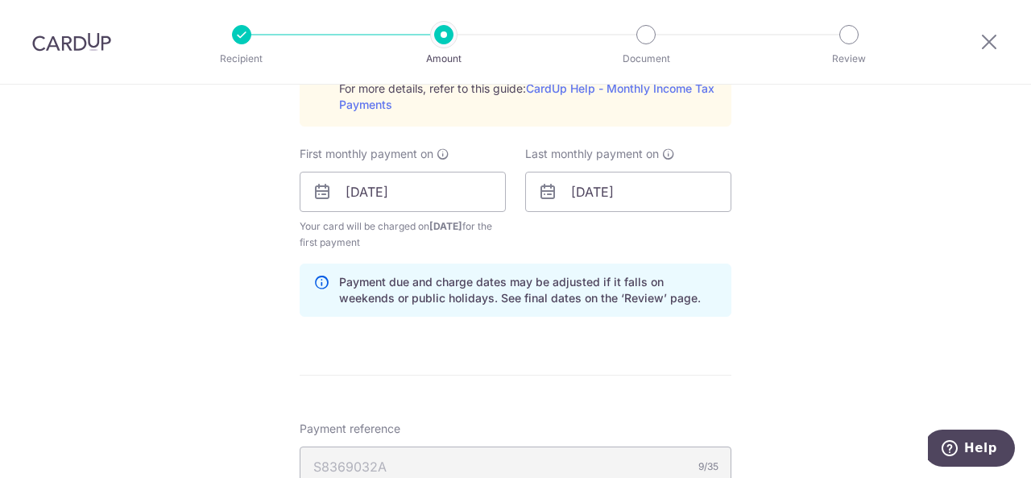
click at [801, 304] on div "Tell us more about your payment Enter one-time or monthly payment amount SGD 37…" at bounding box center [515, 108] width 1031 height 1818
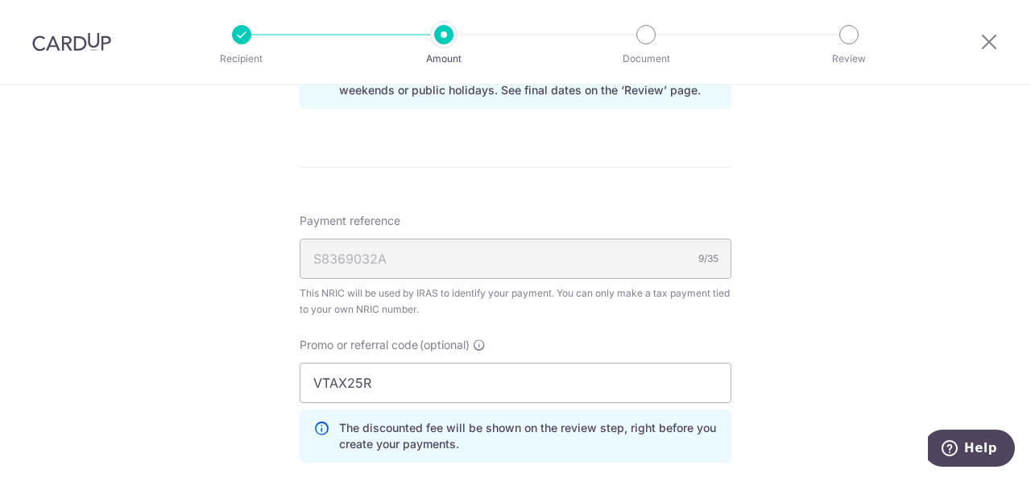
scroll to position [1208, 0]
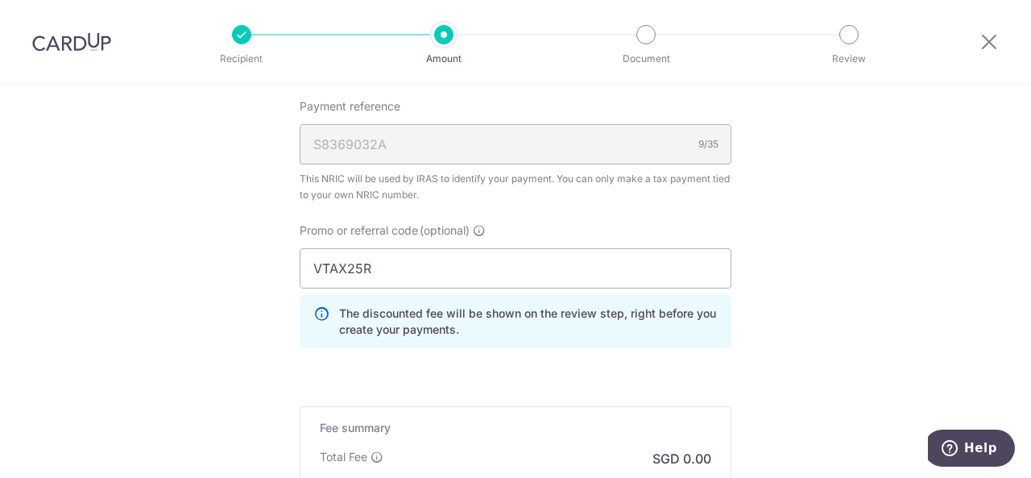
click at [580, 135] on div "S8369032A 9/35" at bounding box center [516, 144] width 432 height 40
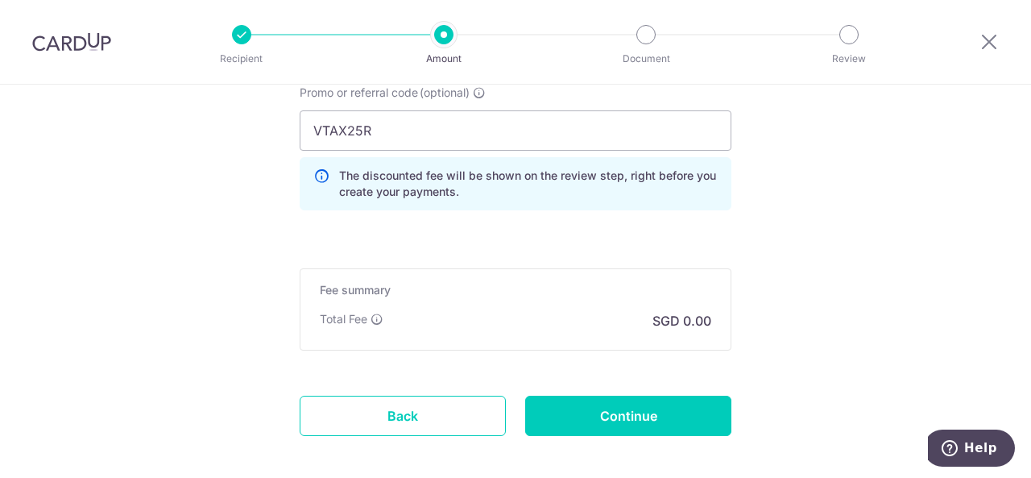
scroll to position [1419, 0]
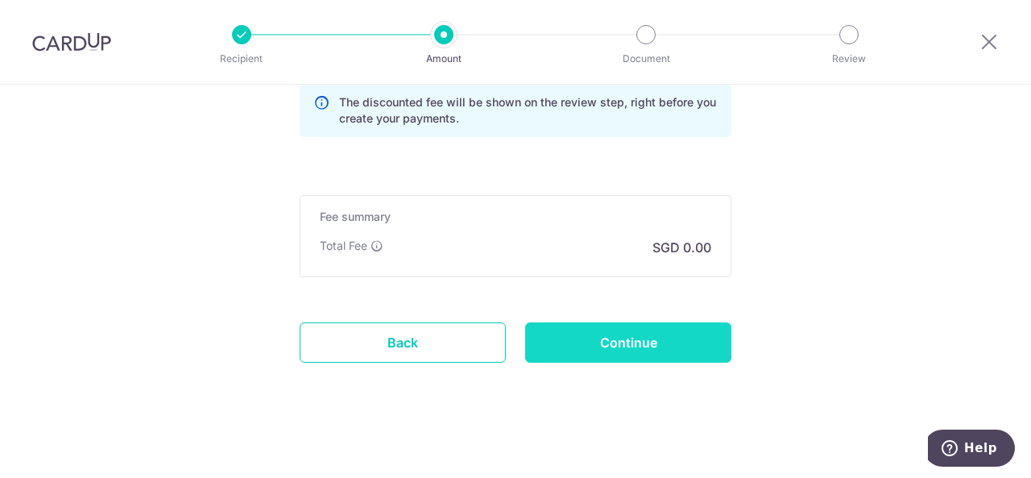
click at [673, 334] on input "Continue" at bounding box center [628, 342] width 206 height 40
type input "Create Schedule"
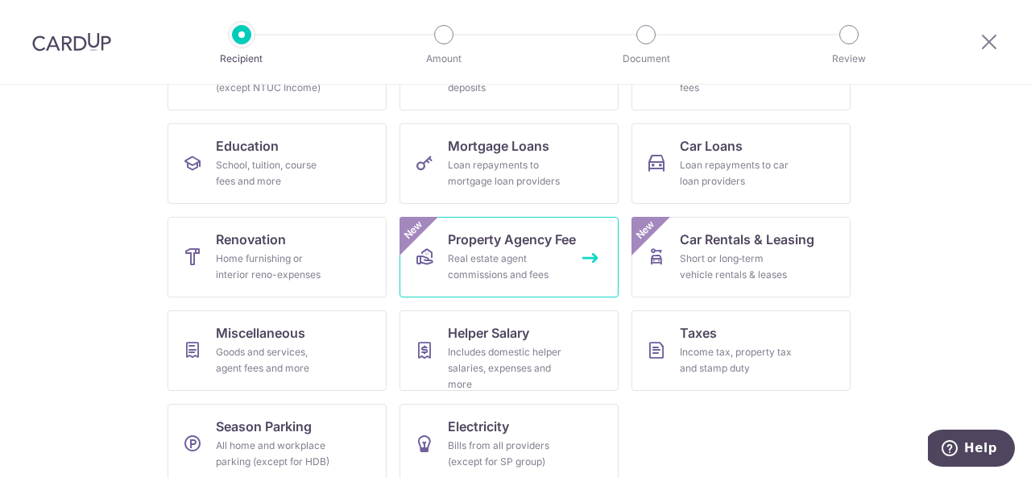
scroll to position [292, 0]
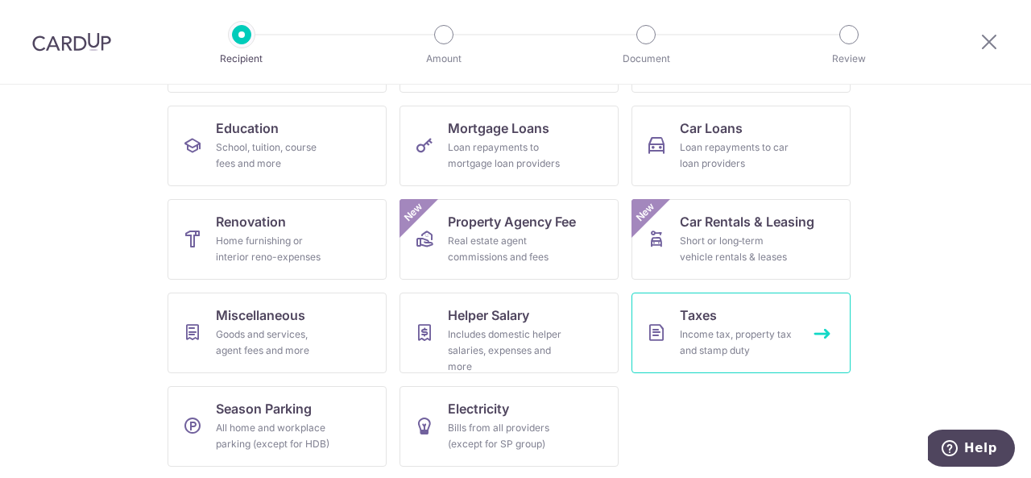
click at [750, 333] on div "Income tax, property tax and stamp duty" at bounding box center [738, 342] width 116 height 32
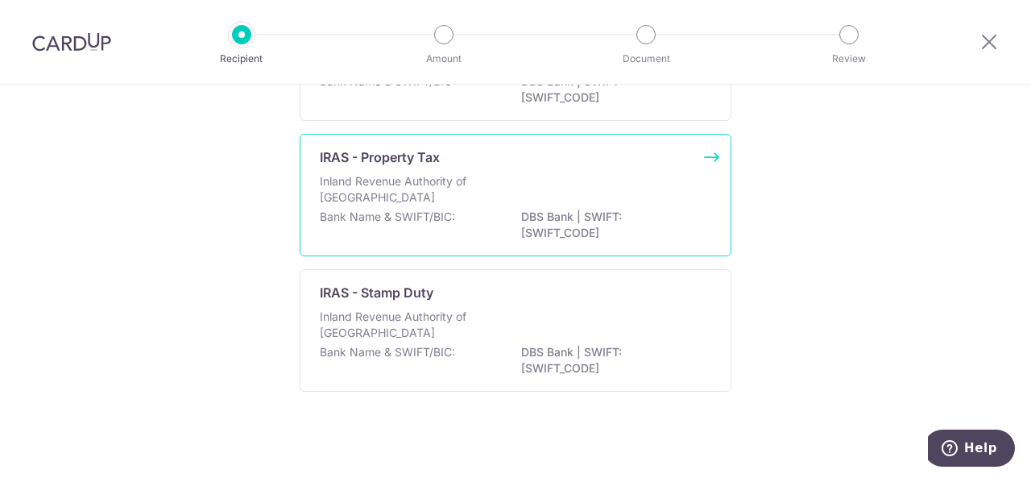
scroll to position [60, 0]
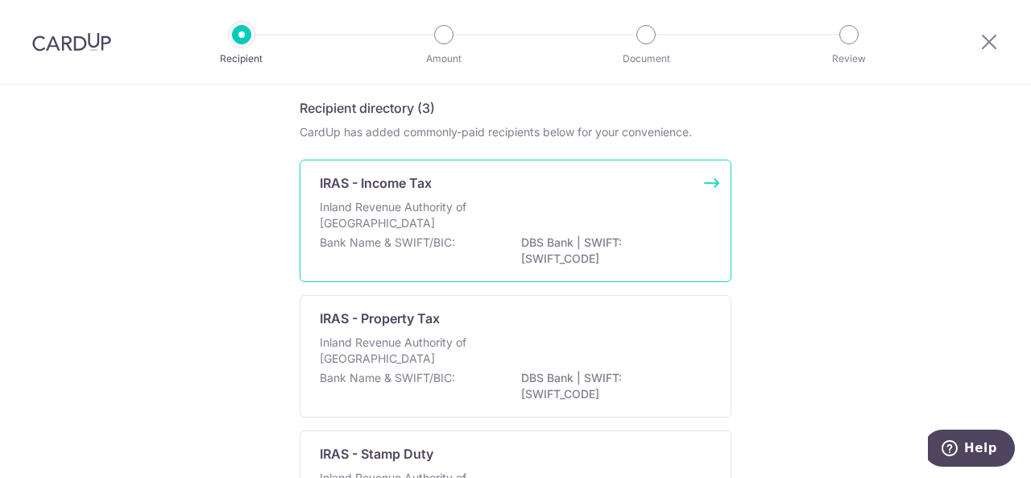
click at [433, 217] on p "Inland Revenue Authority of [GEOGRAPHIC_DATA]" at bounding box center [405, 215] width 171 height 32
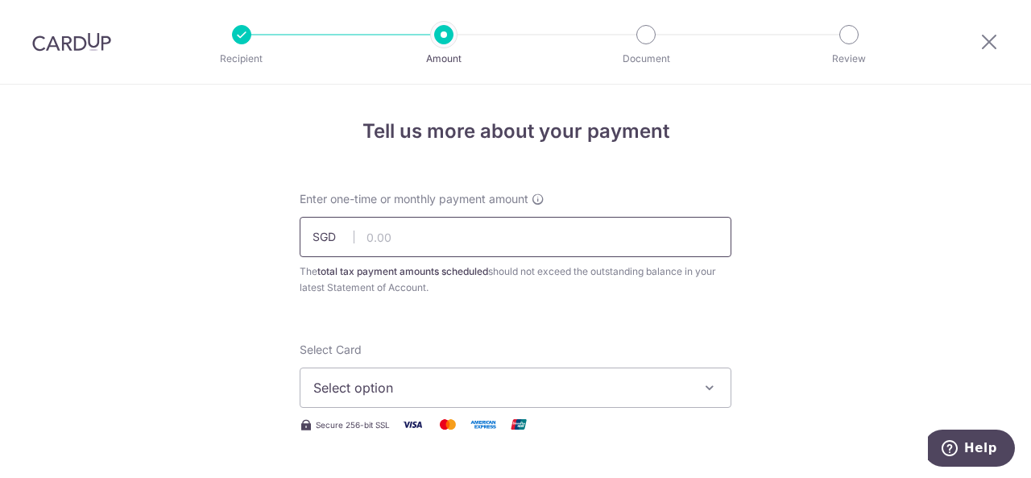
drag, startPoint x: 427, startPoint y: 223, endPoint x: 442, endPoint y: 236, distance: 20.0
click at [429, 223] on input "text" at bounding box center [516, 237] width 432 height 40
type input "378.36"
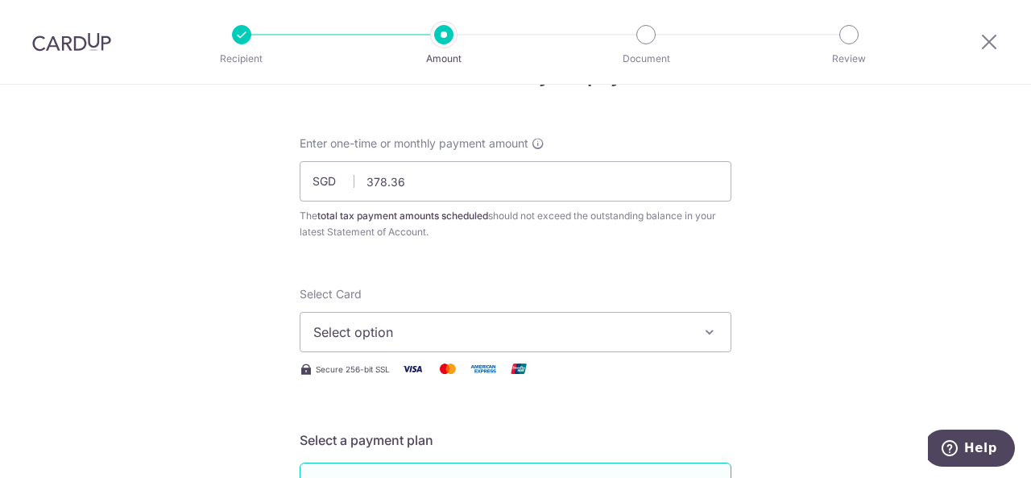
scroll to position [81, 0]
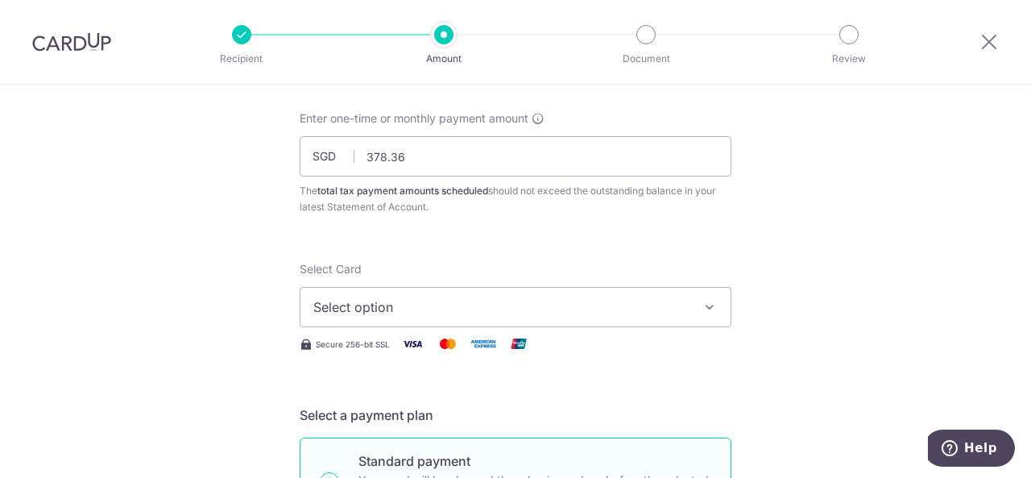
click at [392, 312] on span "Select option" at bounding box center [500, 306] width 375 height 19
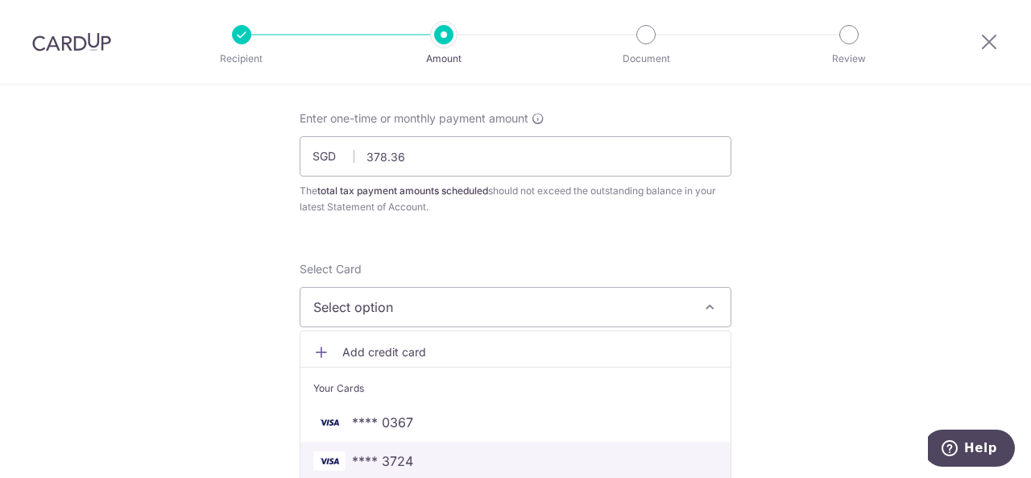
click at [429, 455] on span "**** 3724" at bounding box center [515, 460] width 404 height 19
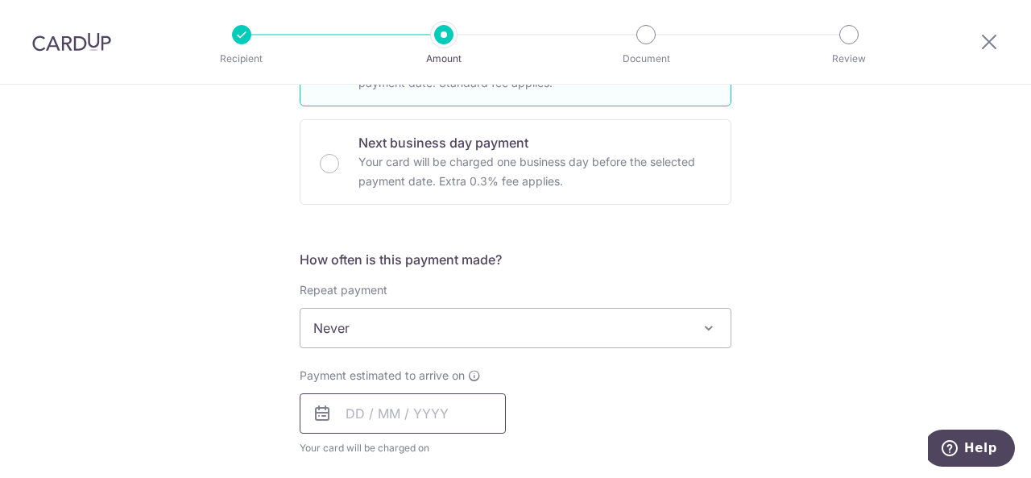
scroll to position [564, 0]
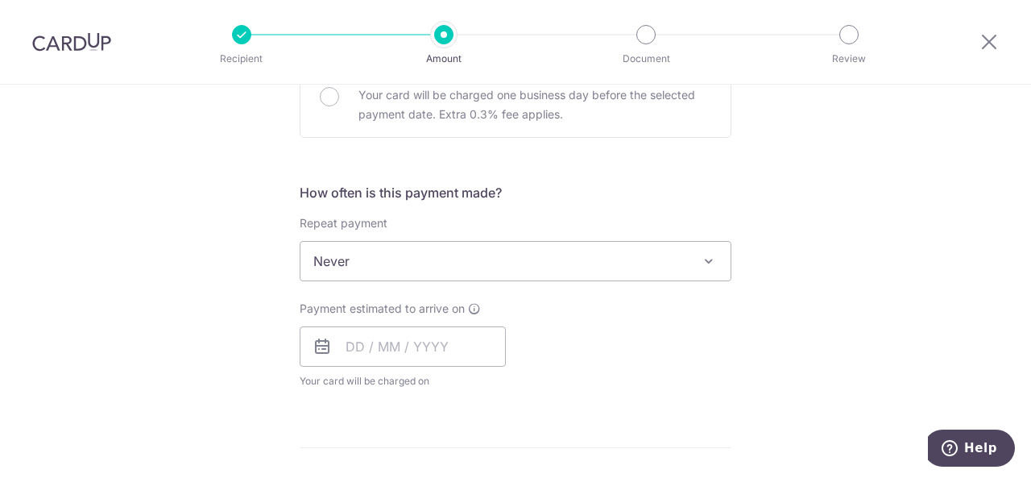
click at [546, 252] on span "Never" at bounding box center [515, 261] width 430 height 39
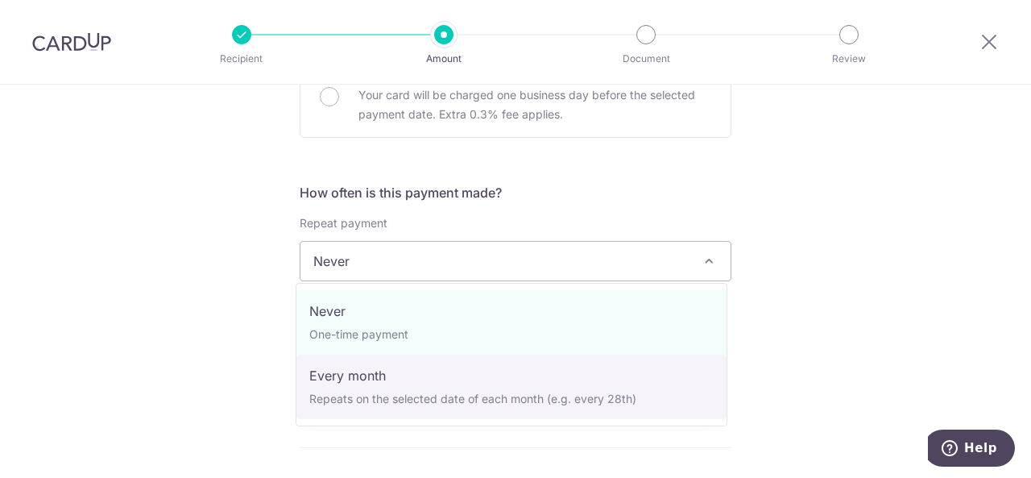
select select "3"
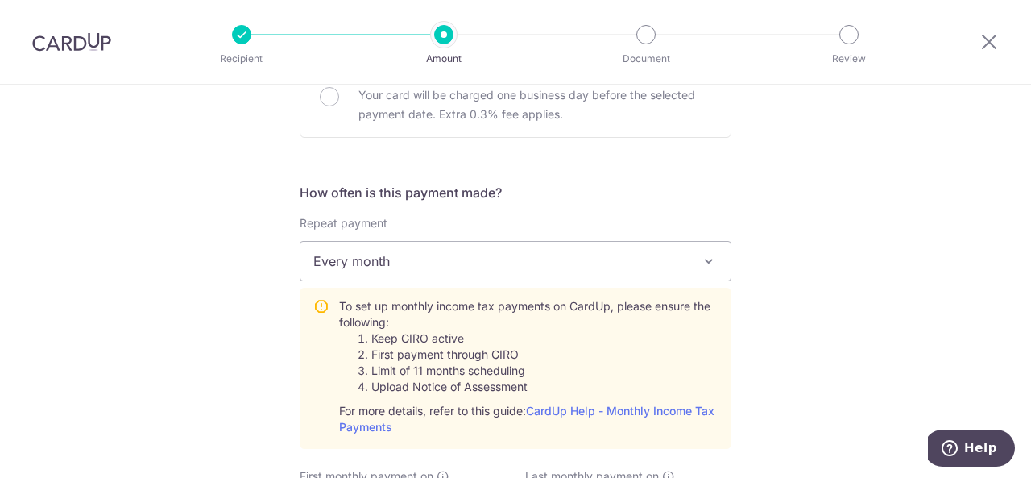
scroll to position [886, 0]
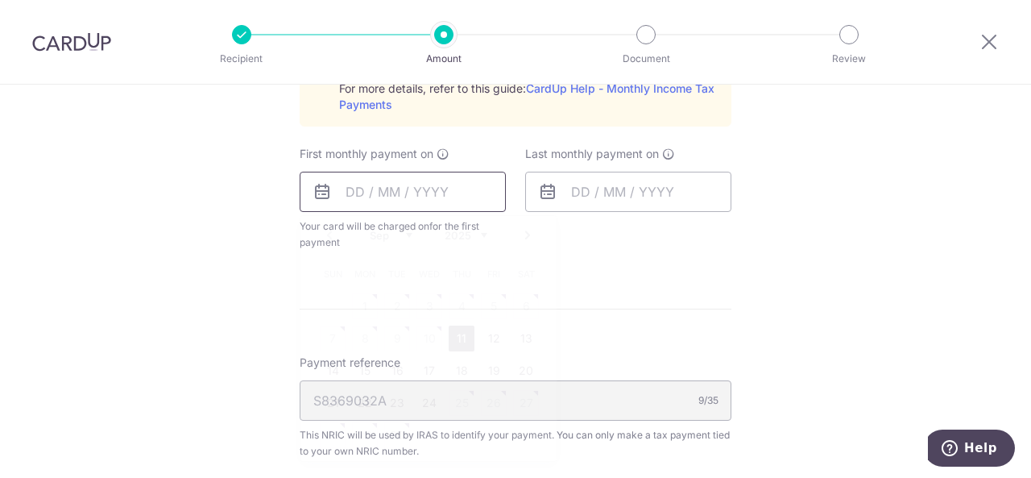
click at [359, 183] on input "text" at bounding box center [403, 192] width 206 height 40
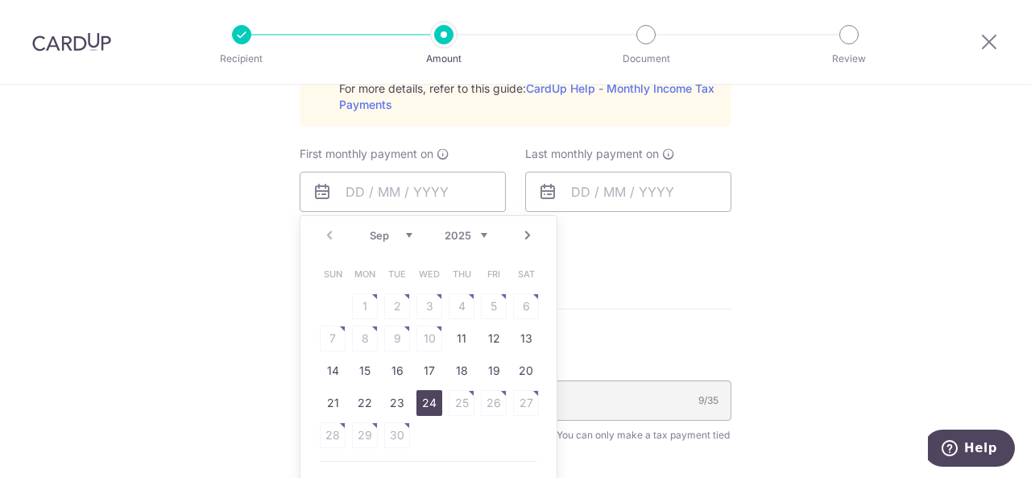
click at [420, 399] on link "24" at bounding box center [429, 403] width 26 height 26
type input "[DATE]"
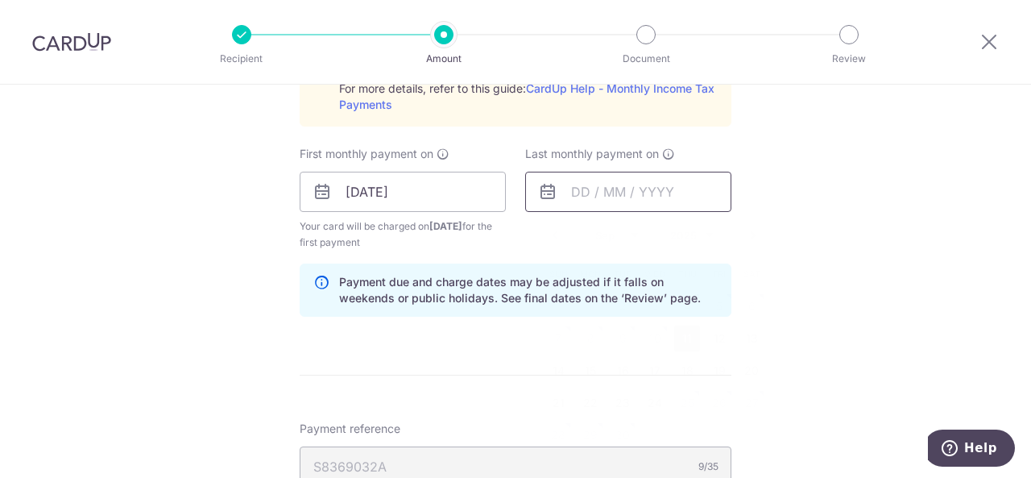
click at [607, 188] on input "text" at bounding box center [628, 192] width 206 height 40
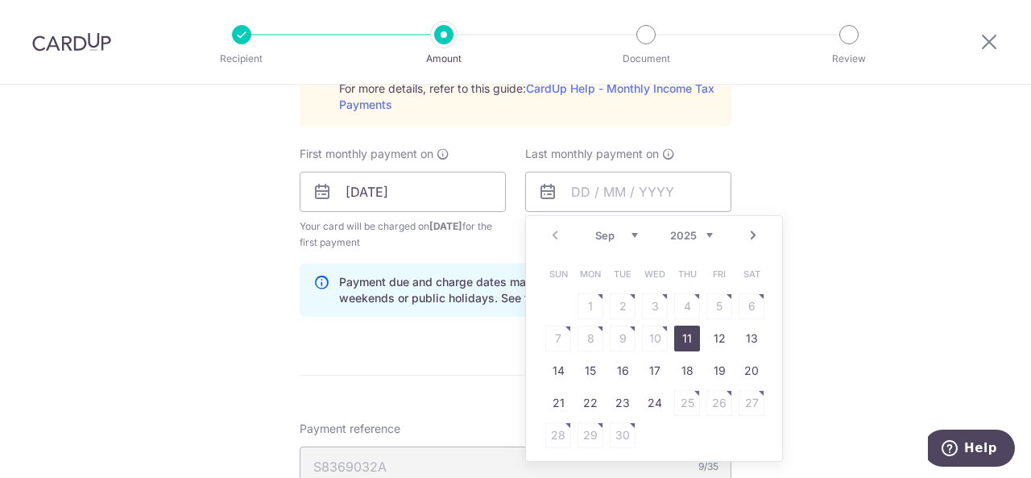
click at [748, 233] on link "Next" at bounding box center [752, 235] width 19 height 19
click at [648, 402] on link "24" at bounding box center [655, 403] width 26 height 26
type input "[DATE]"
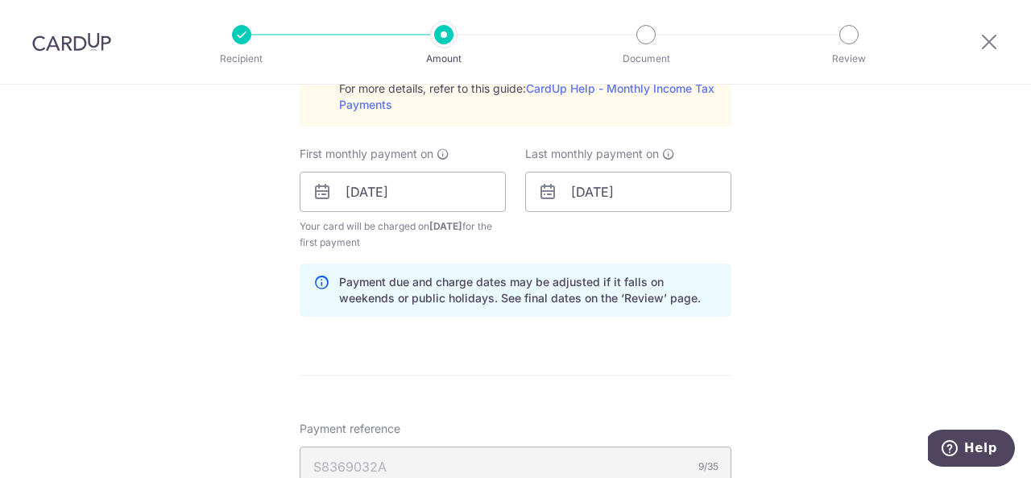
click at [914, 265] on div "Tell us more about your payment Enter one-time or monthly payment amount SGD 37…" at bounding box center [515, 72] width 1031 height 1746
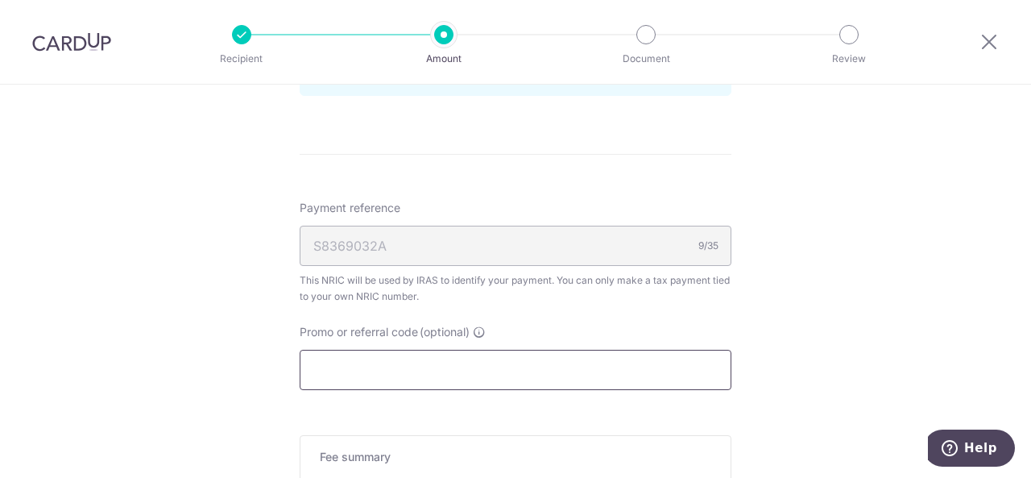
scroll to position [1208, 0]
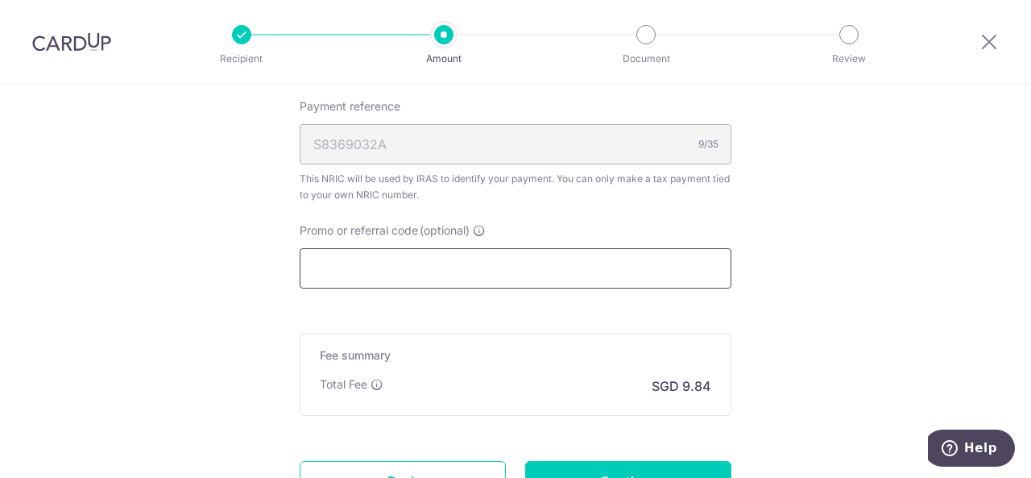
click at [409, 259] on input "Promo or referral code (optional)" at bounding box center [516, 268] width 432 height 40
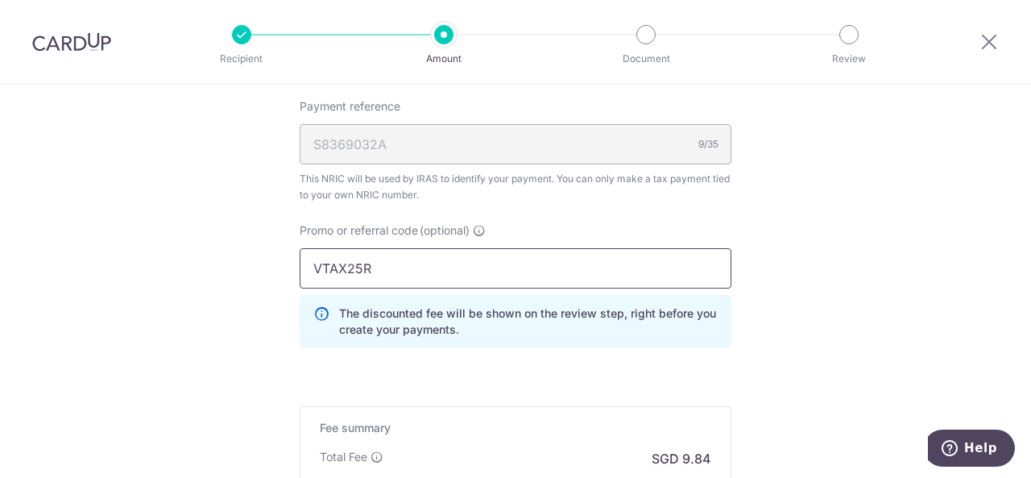
type input "VTAX25R"
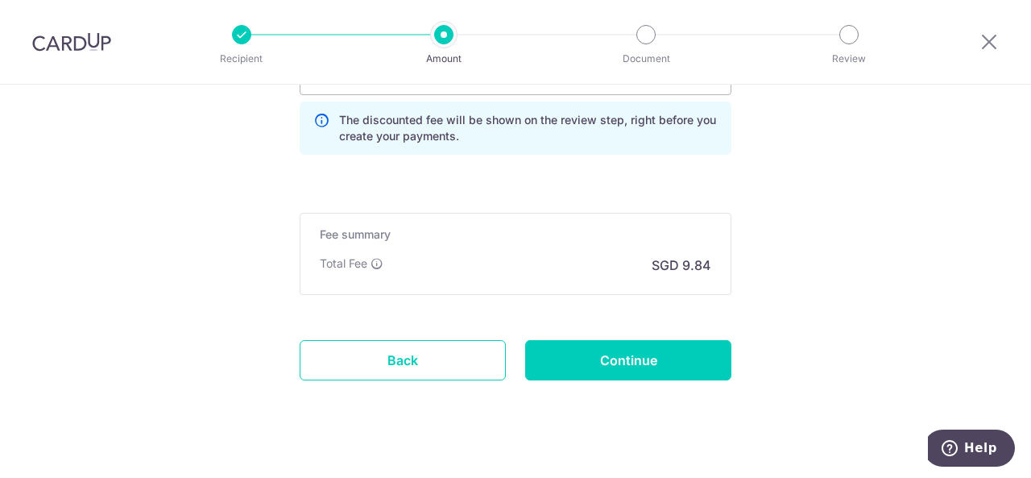
scroll to position [1419, 0]
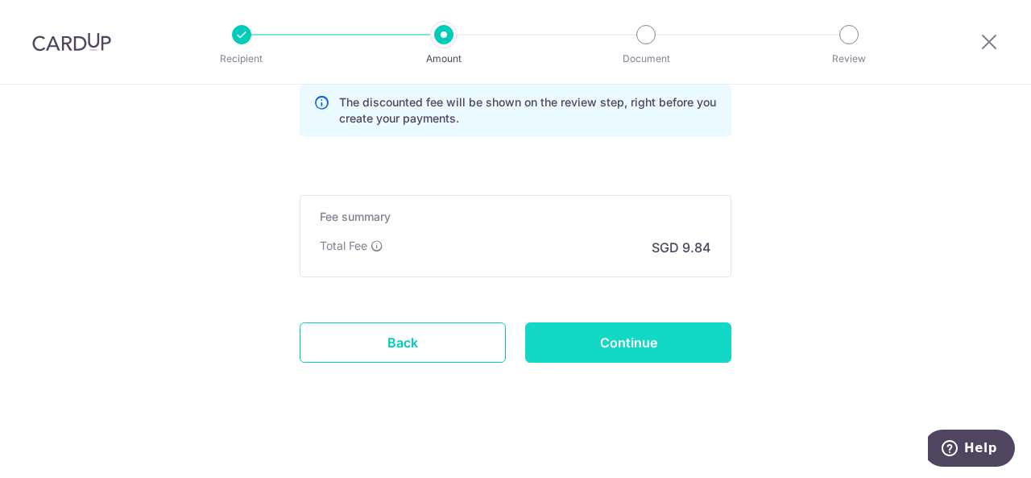
click at [653, 334] on input "Continue" at bounding box center [628, 342] width 206 height 40
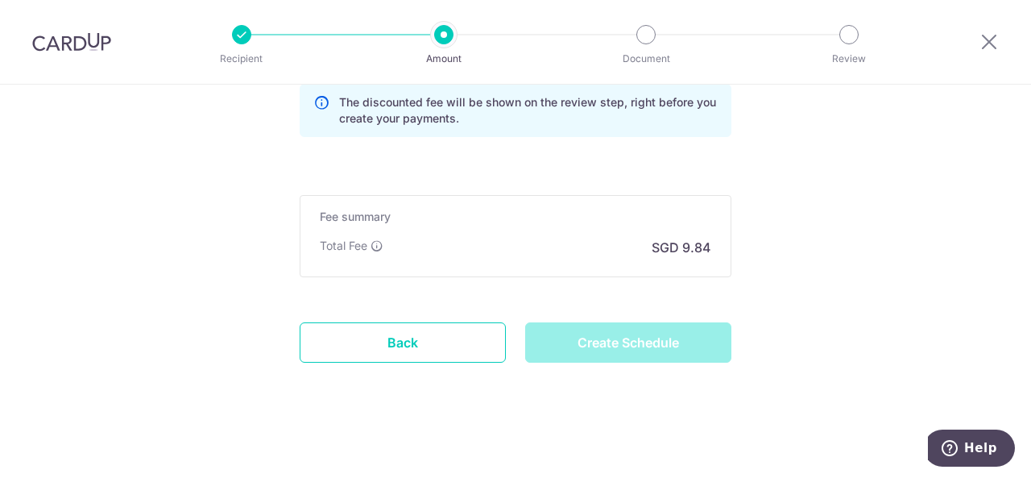
type input "Create Schedule"
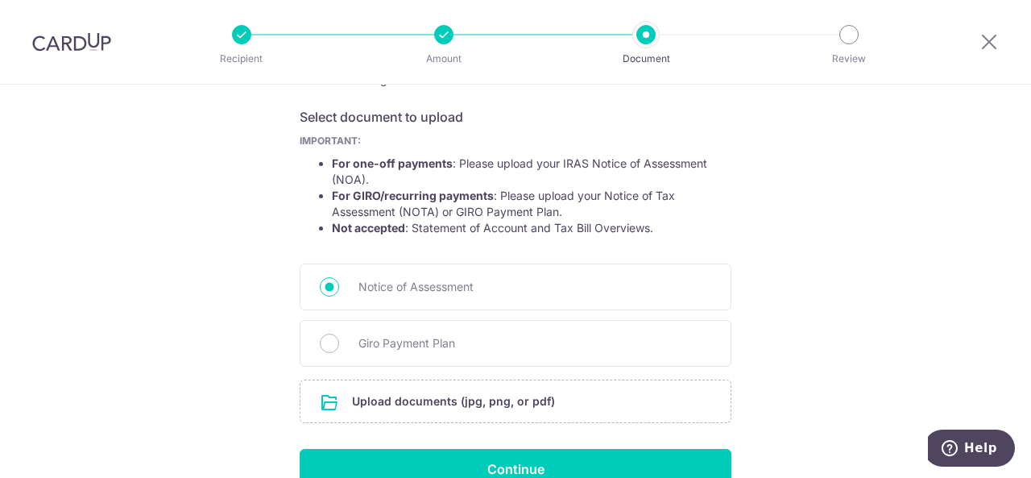
scroll to position [342, 0]
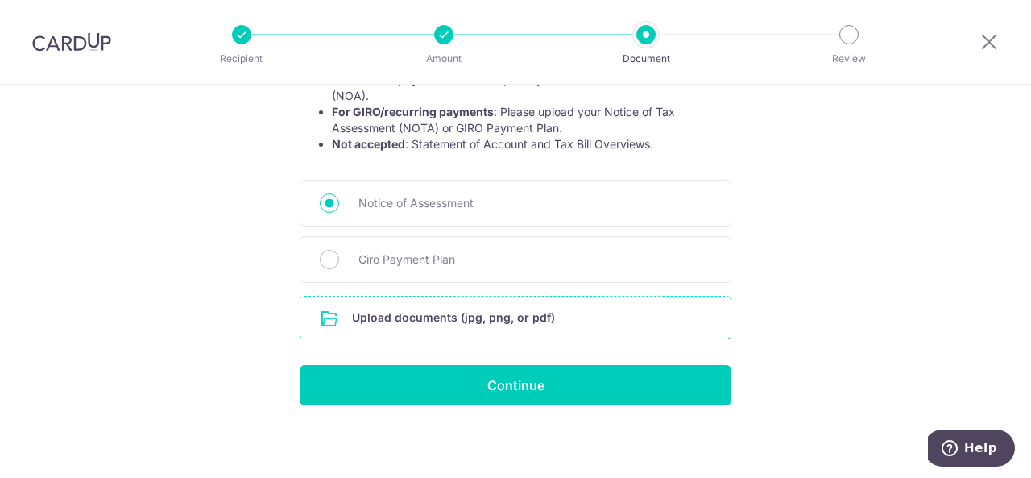
click at [454, 321] on input "file" at bounding box center [515, 317] width 430 height 42
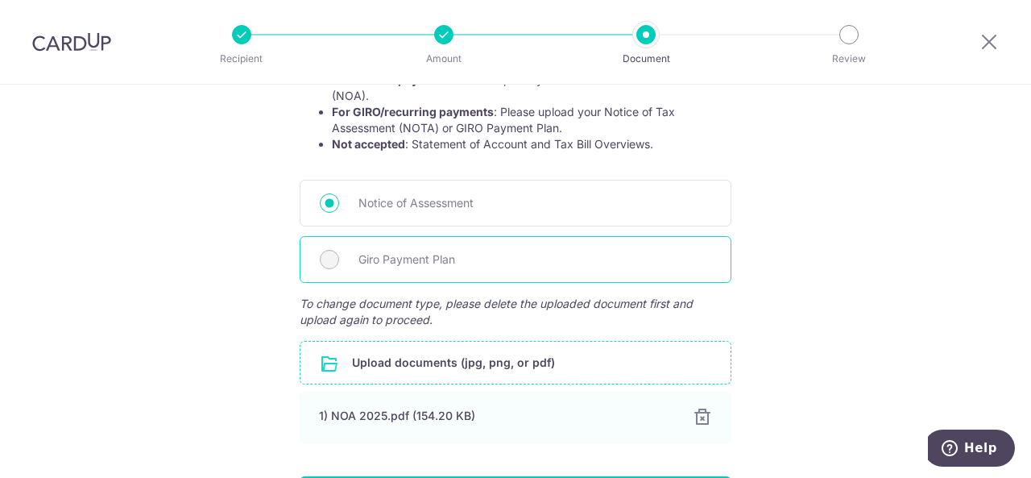
click at [379, 265] on span "Giro Payment Plan" at bounding box center [534, 259] width 353 height 19
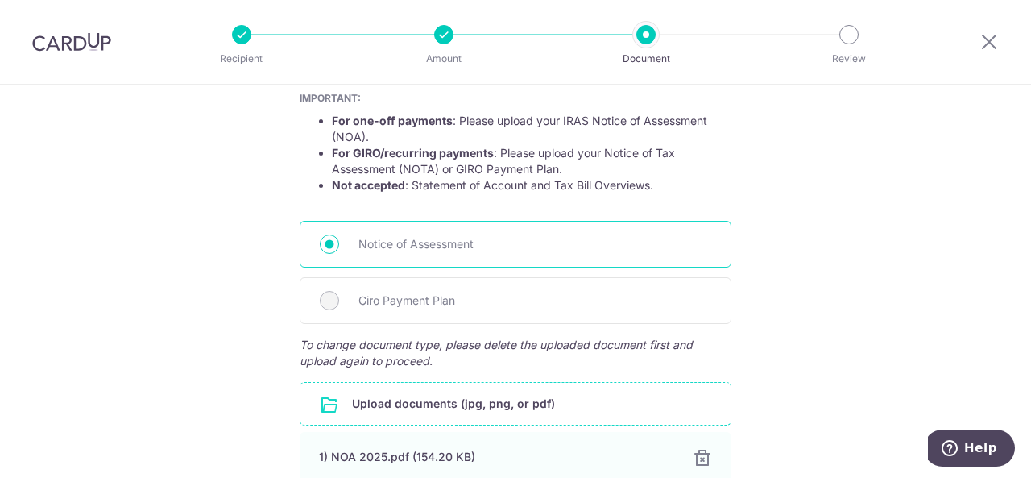
scroll to position [373, 0]
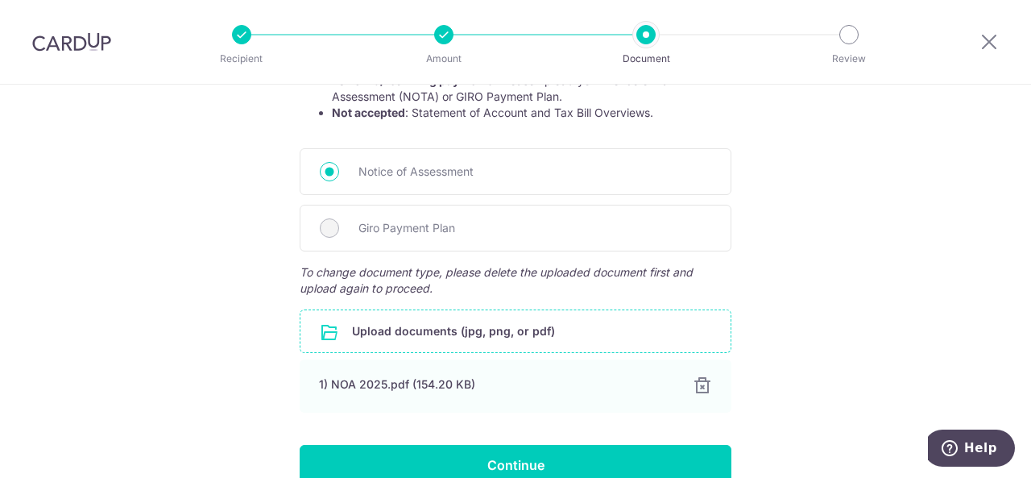
click at [404, 327] on input "file" at bounding box center [515, 331] width 430 height 42
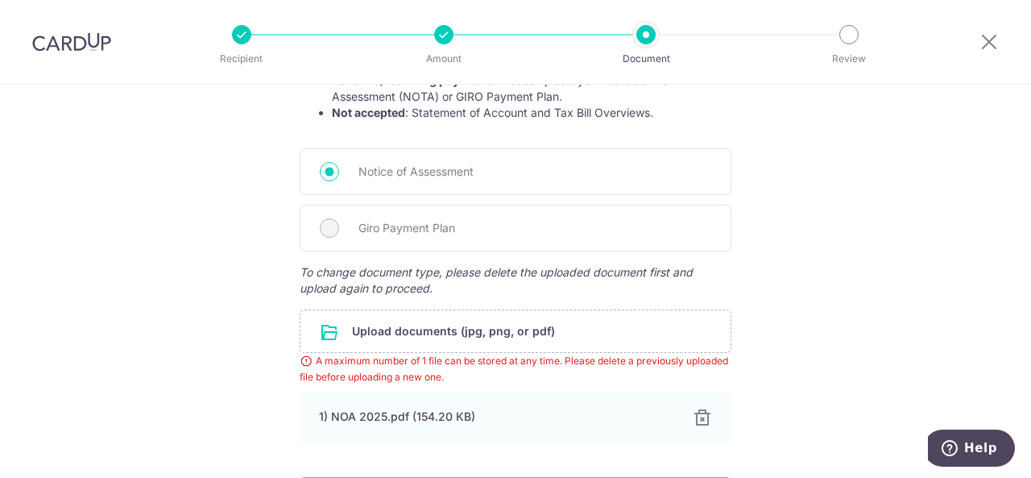
drag, startPoint x: 696, startPoint y: 416, endPoint x: 677, endPoint y: 399, distance: 25.7
click at [696, 416] on div at bounding box center [702, 417] width 19 height 19
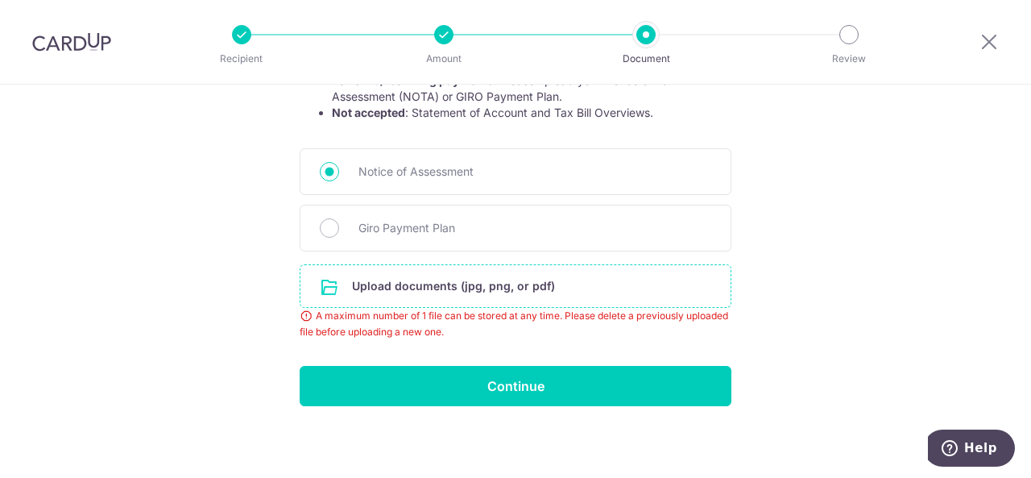
click at [470, 282] on input "file" at bounding box center [515, 286] width 430 height 42
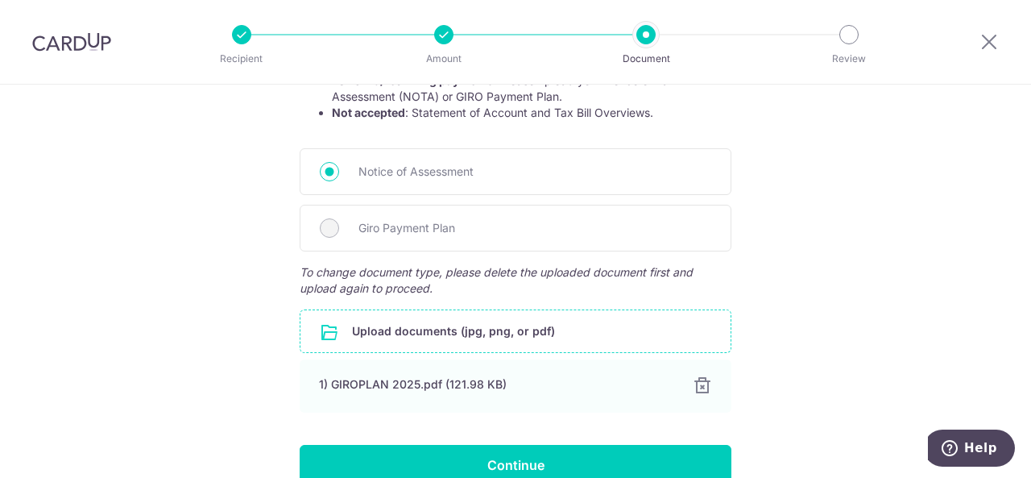
click at [851, 238] on div "Help us verify your payment Your supporting documents will enable us to approve…" at bounding box center [515, 136] width 1031 height 849
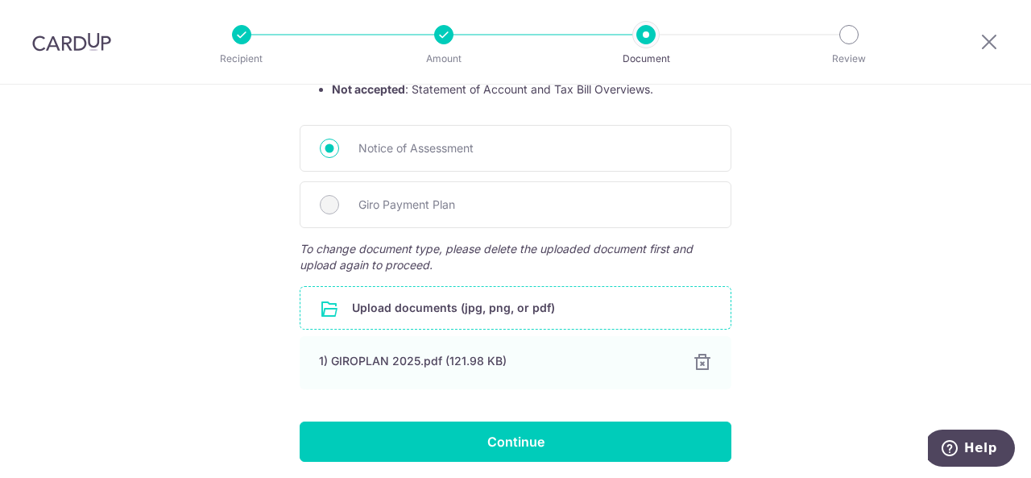
scroll to position [453, 0]
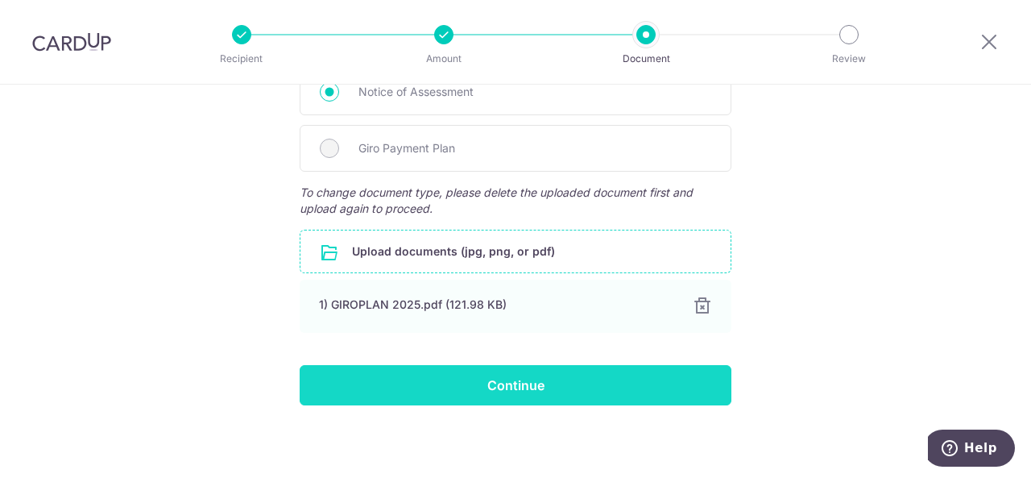
click at [567, 390] on input "Continue" at bounding box center [516, 385] width 432 height 40
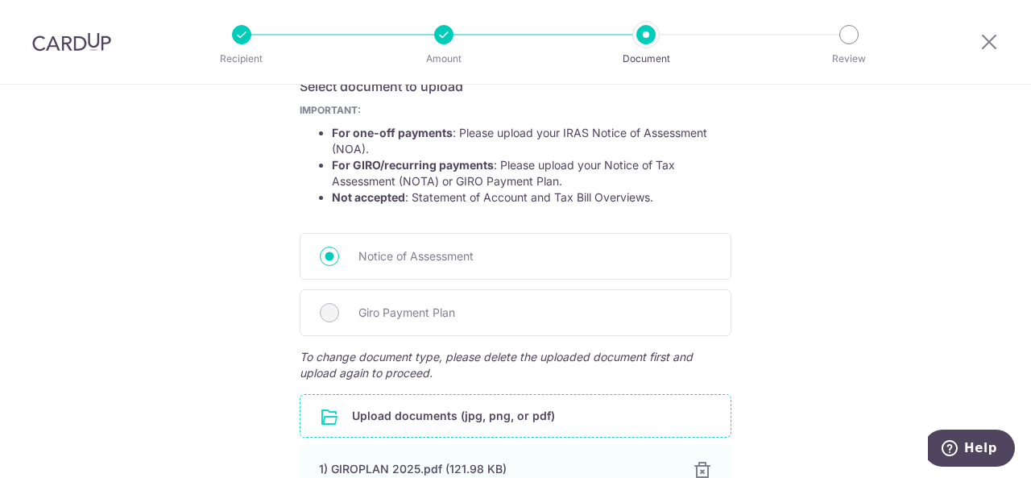
scroll to position [211, 0]
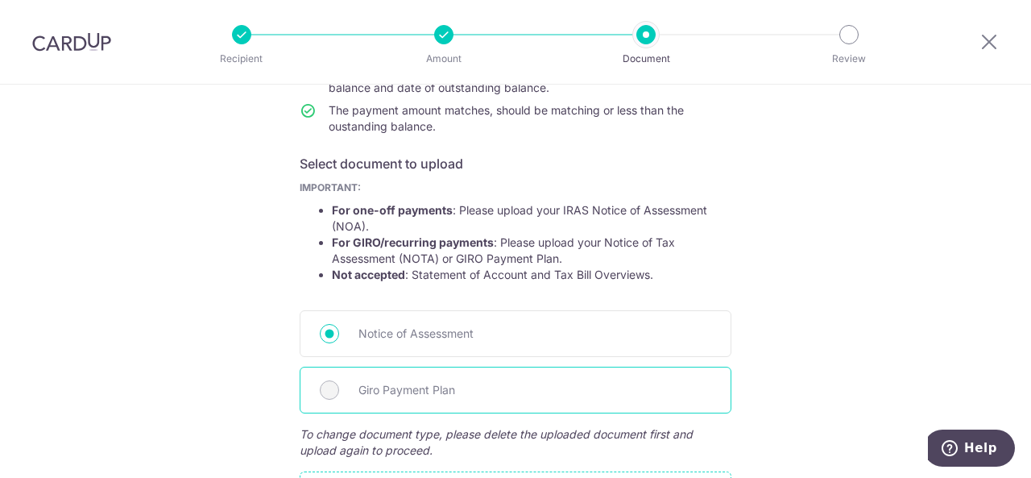
click at [366, 399] on div "Giro Payment Plan" at bounding box center [516, 390] width 432 height 47
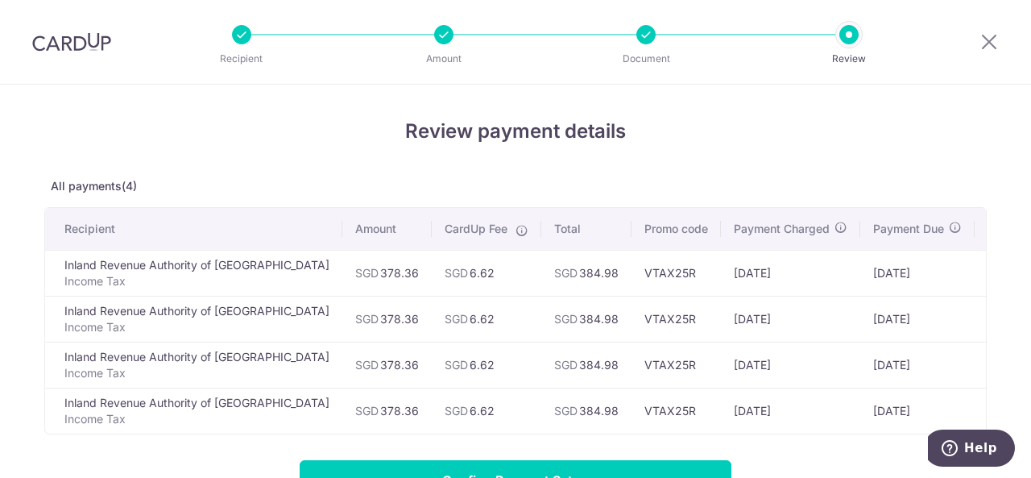
click at [851, 42] on div at bounding box center [848, 34] width 19 height 19
click at [670, 46] on div "Recipient Amount Document Review" at bounding box center [545, 42] width 691 height 84
click at [637, 43] on div "Document" at bounding box center [645, 34] width 19 height 19
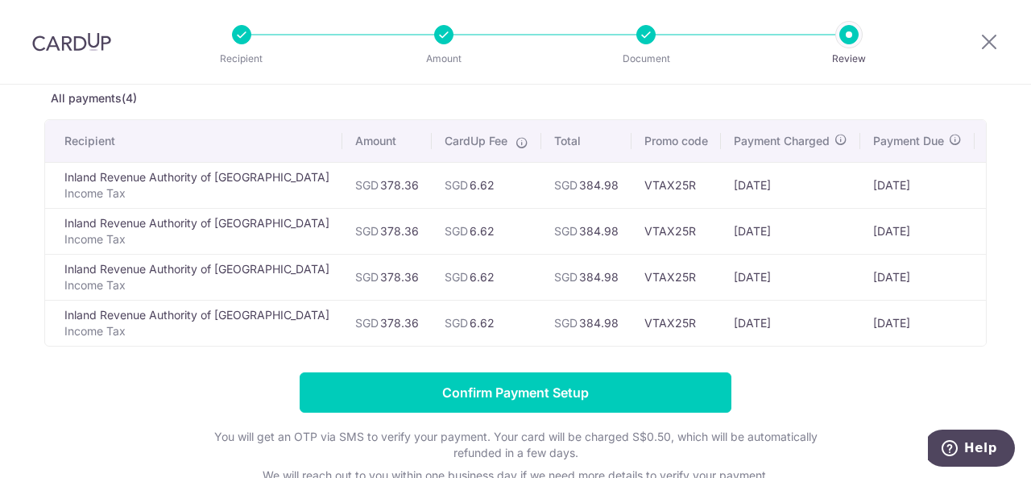
scroll to position [0, 23]
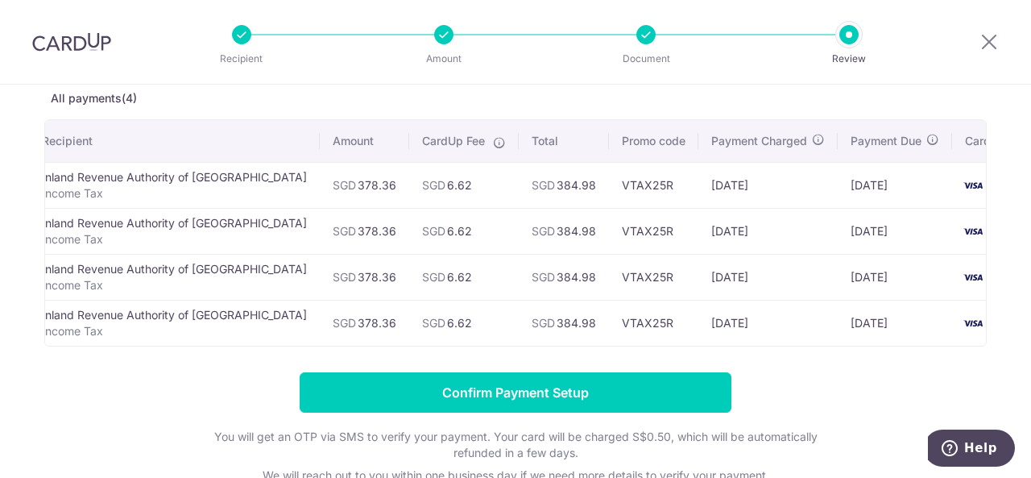
drag, startPoint x: 743, startPoint y: 218, endPoint x: 933, endPoint y: 217, distance: 190.1
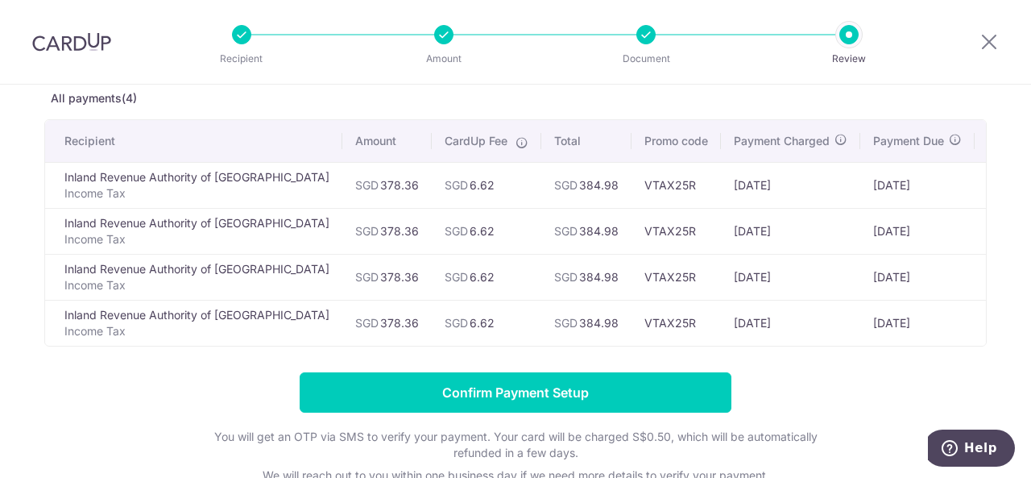
drag, startPoint x: 894, startPoint y: 226, endPoint x: 540, endPoint y: 225, distance: 354.4
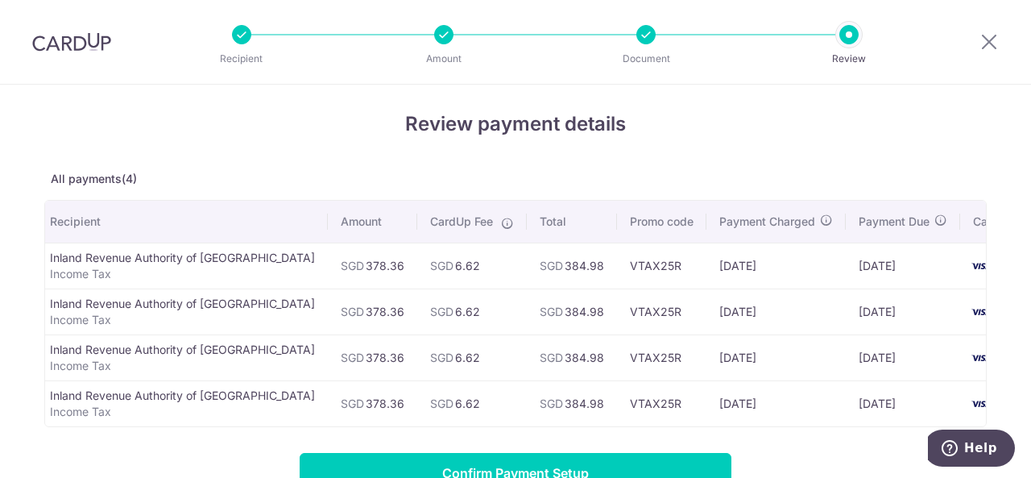
scroll to position [0, 23]
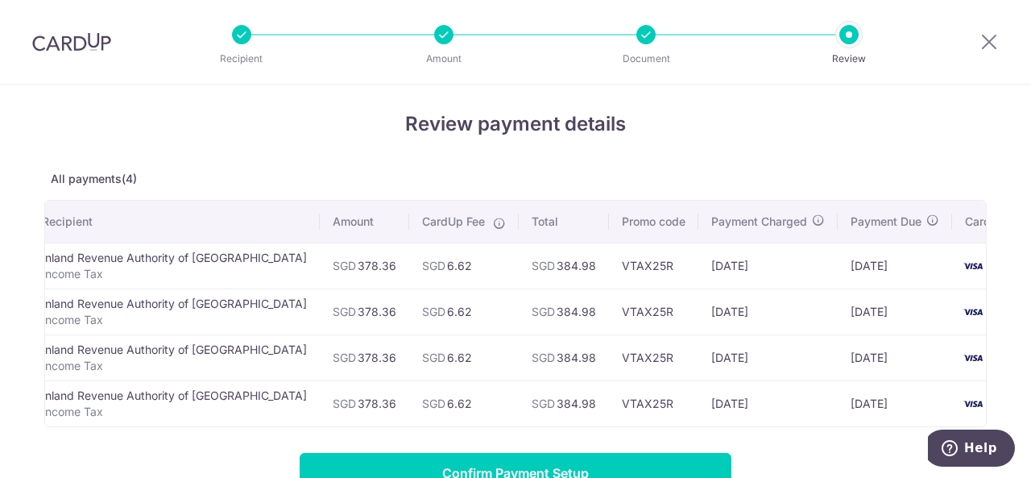
drag, startPoint x: 393, startPoint y: 249, endPoint x: 644, endPoint y: 268, distance: 252.1
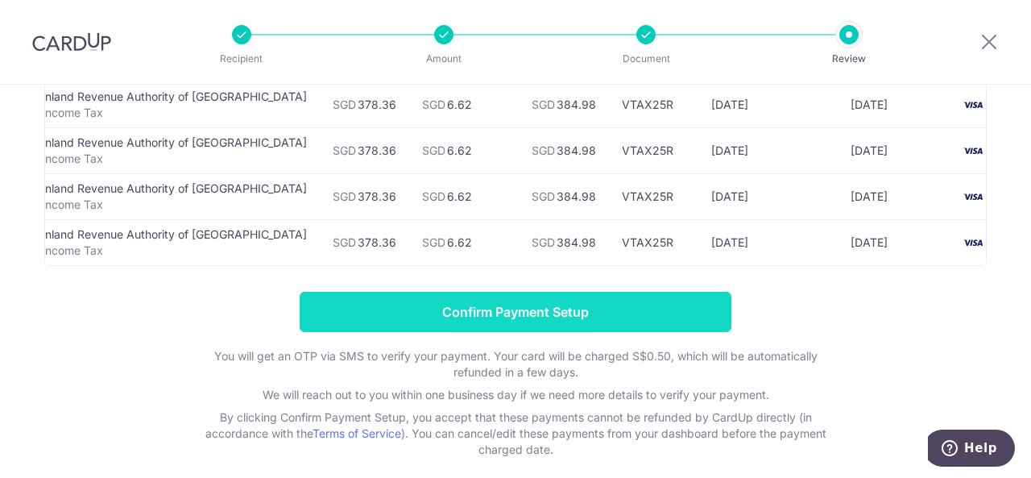
click at [577, 307] on input "Confirm Payment Setup" at bounding box center [516, 312] width 432 height 40
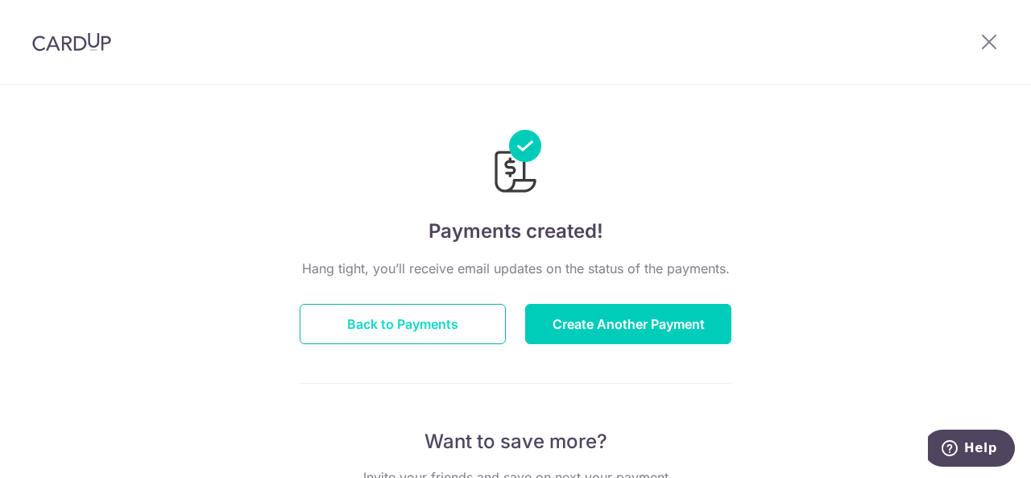
click at [460, 329] on button "Back to Payments" at bounding box center [403, 324] width 206 height 40
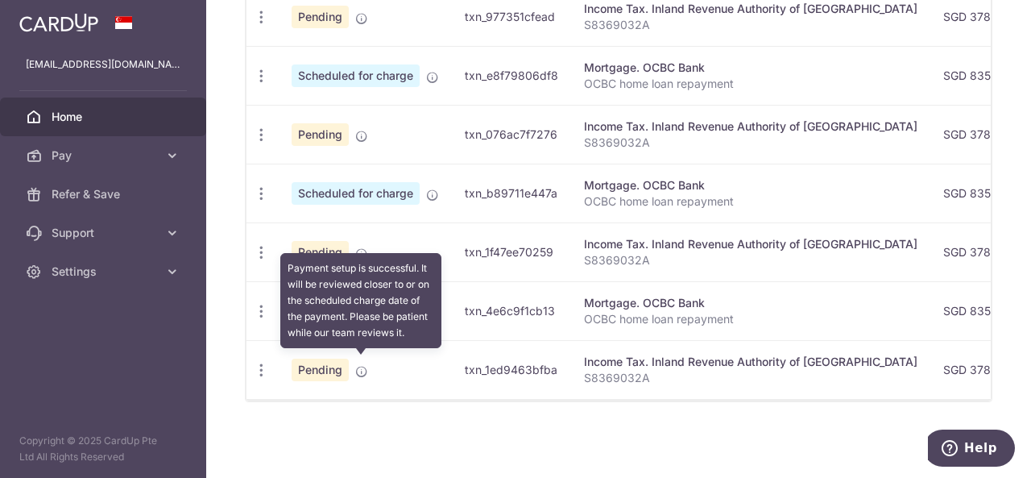
click at [359, 370] on icon at bounding box center [361, 371] width 13 height 13
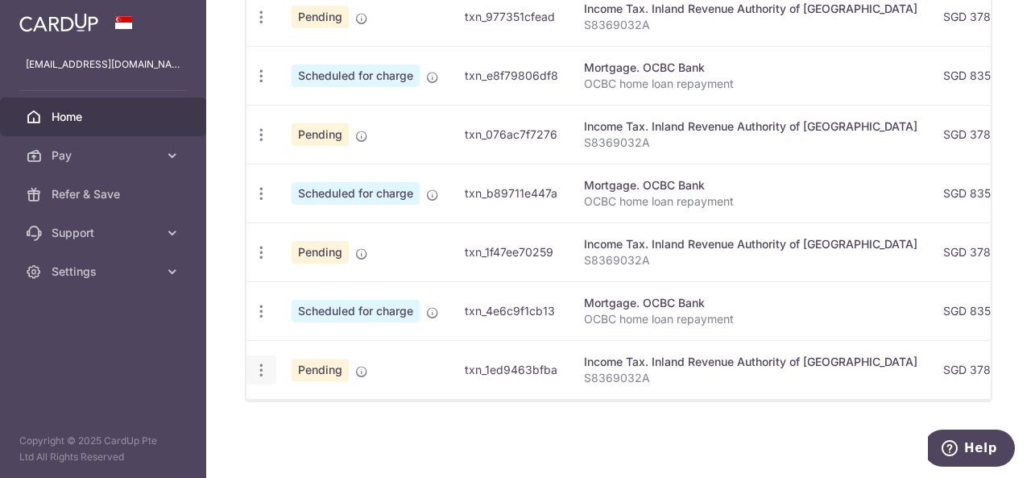
click at [269, 365] on div "Update payment Cancel payment" at bounding box center [261, 370] width 30 height 30
click at [256, 365] on icon "button" at bounding box center [261, 370] width 17 height 17
drag, startPoint x: 346, startPoint y: 410, endPoint x: 366, endPoint y: 406, distance: 19.7
click at [348, 410] on span "Update payment" at bounding box center [347, 413] width 110 height 19
radio input "true"
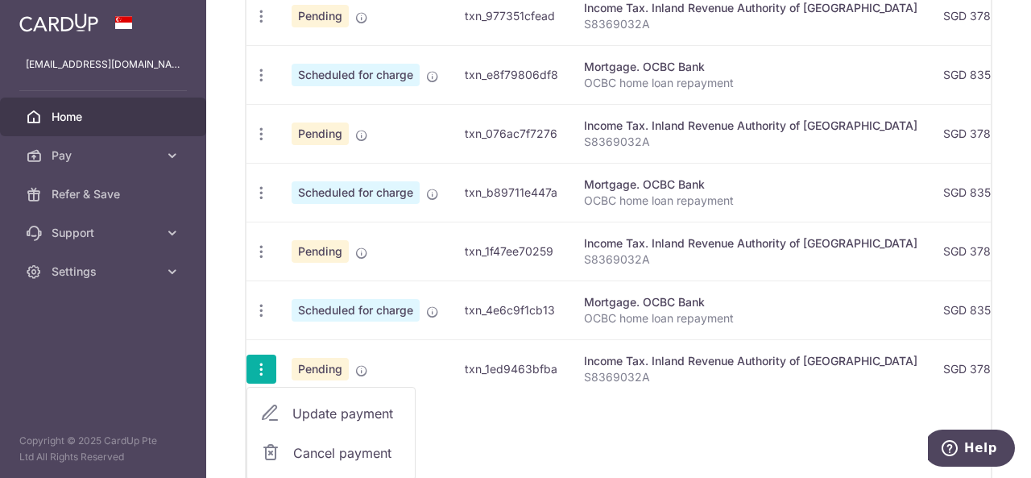
type input "378.36"
type input "[DATE]"
type input "S8369032A"
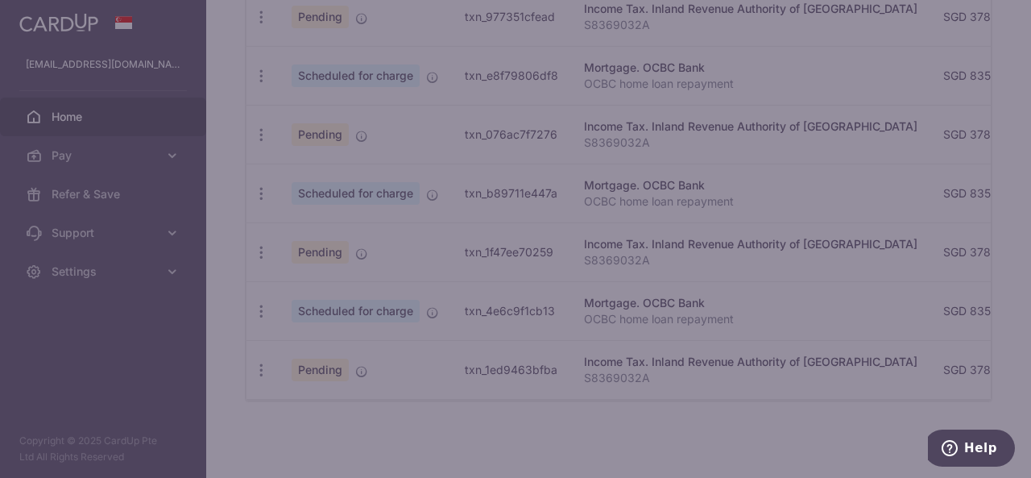
type input "VTAX25R"
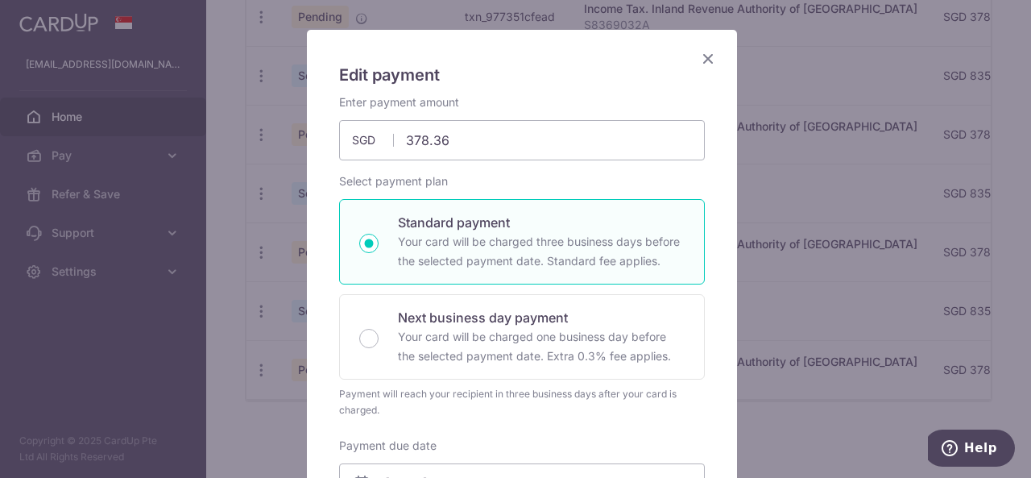
scroll to position [19, 0]
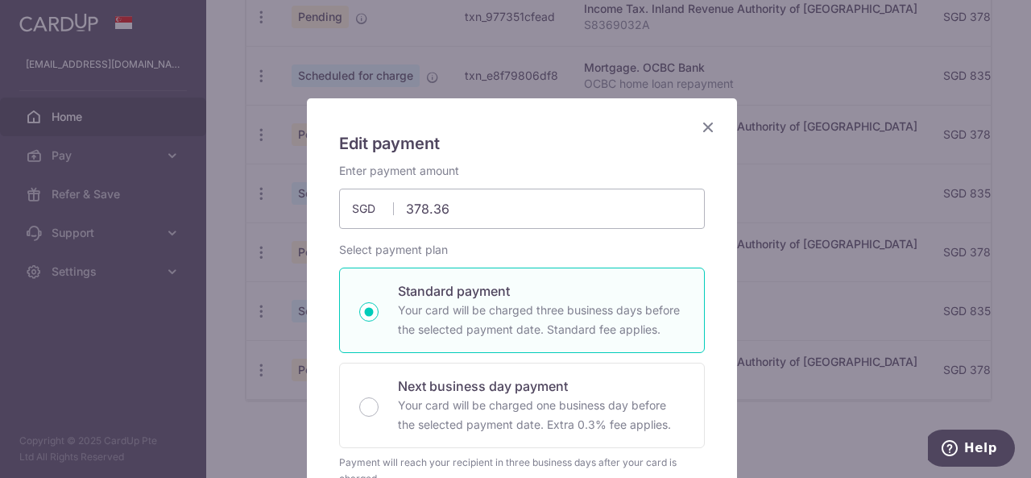
click at [707, 128] on icon "Close" at bounding box center [707, 127] width 19 height 20
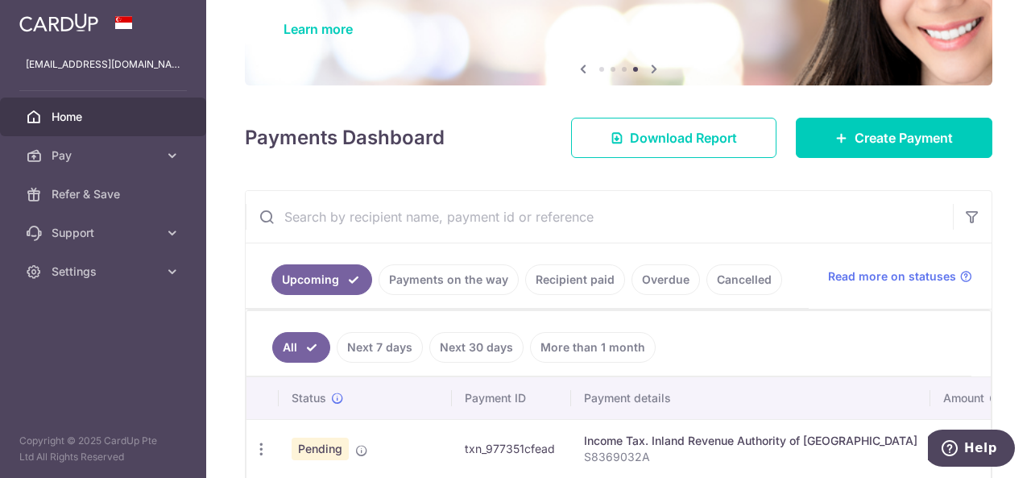
scroll to position [0, 0]
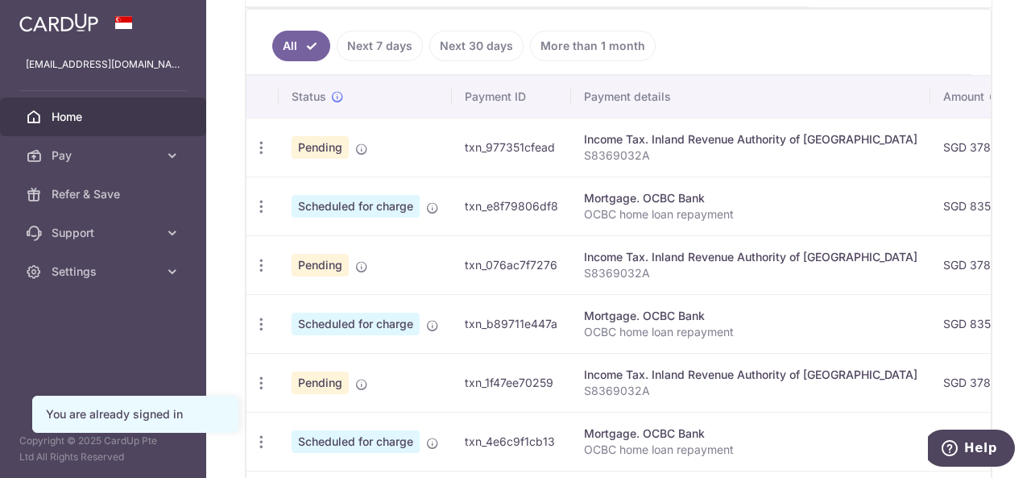
scroll to position [180, 0]
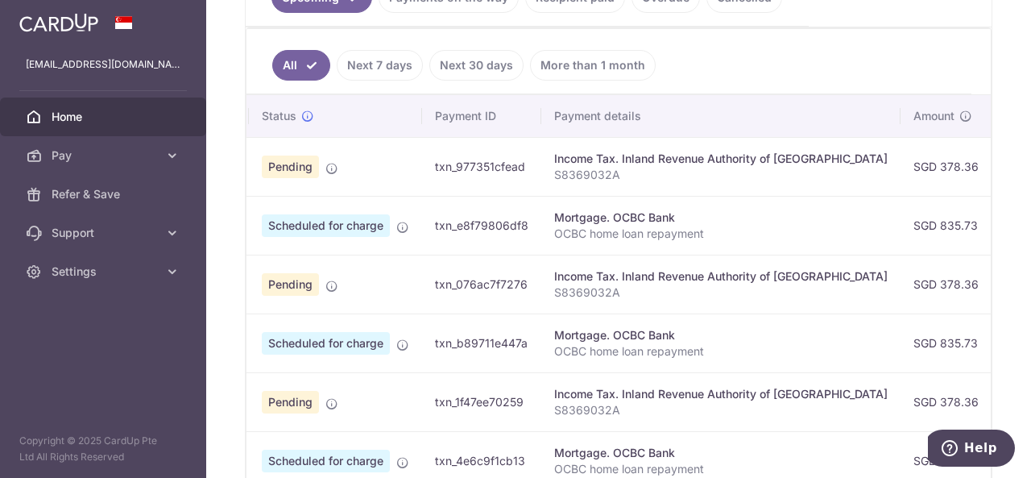
scroll to position [0, 497]
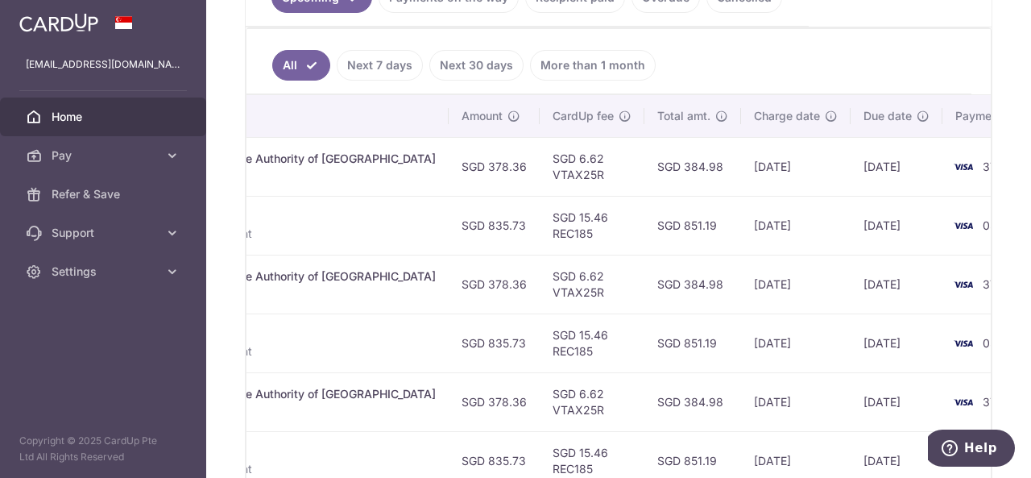
drag, startPoint x: 504, startPoint y: 410, endPoint x: 710, endPoint y: 412, distance: 205.4
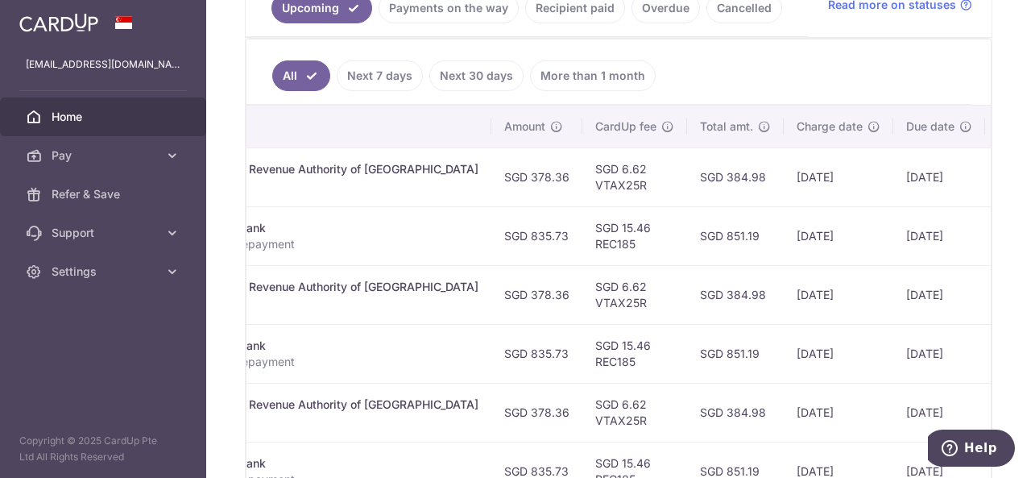
scroll to position [0, 224]
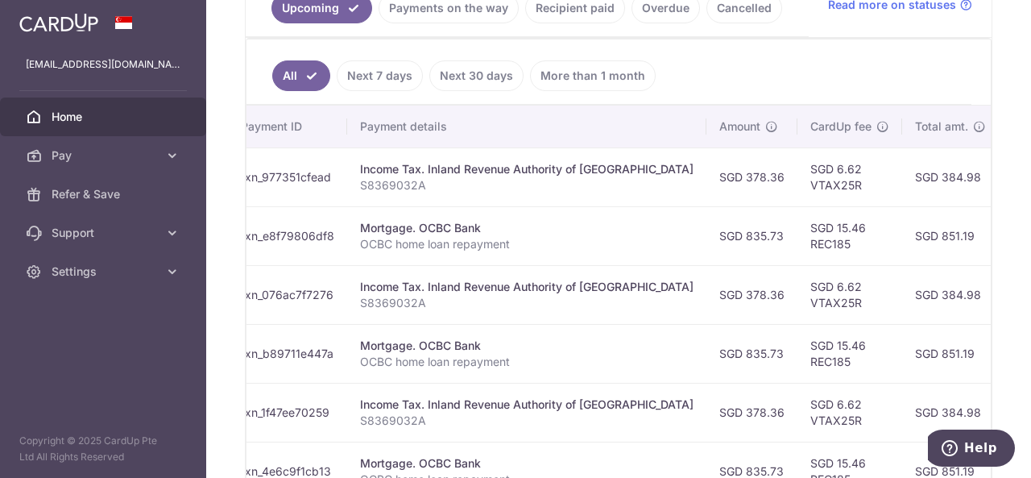
drag, startPoint x: 458, startPoint y: 284, endPoint x: 236, endPoint y: 313, distance: 223.4
